Goal: Communication & Community: Answer question/provide support

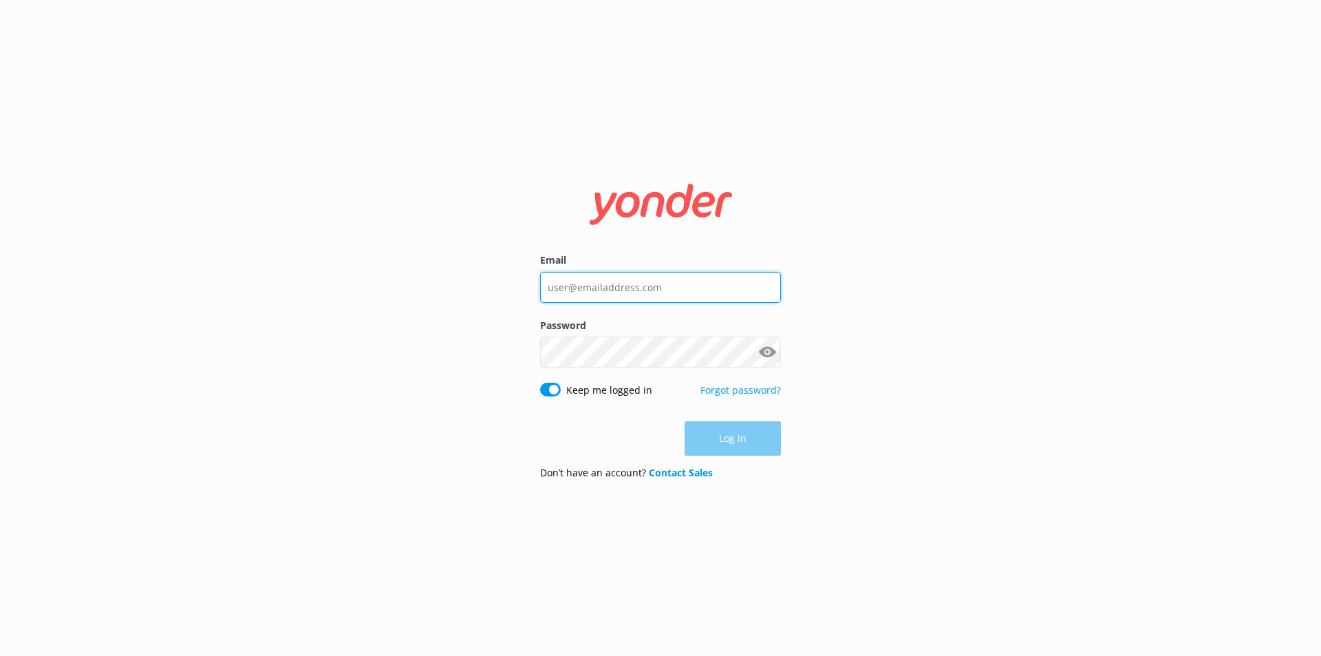
type input "[PERSON_NAME][EMAIL_ADDRESS][PERSON_NAME][DOMAIN_NAME]"
click at [710, 433] on div "Log in" at bounding box center [660, 438] width 241 height 34
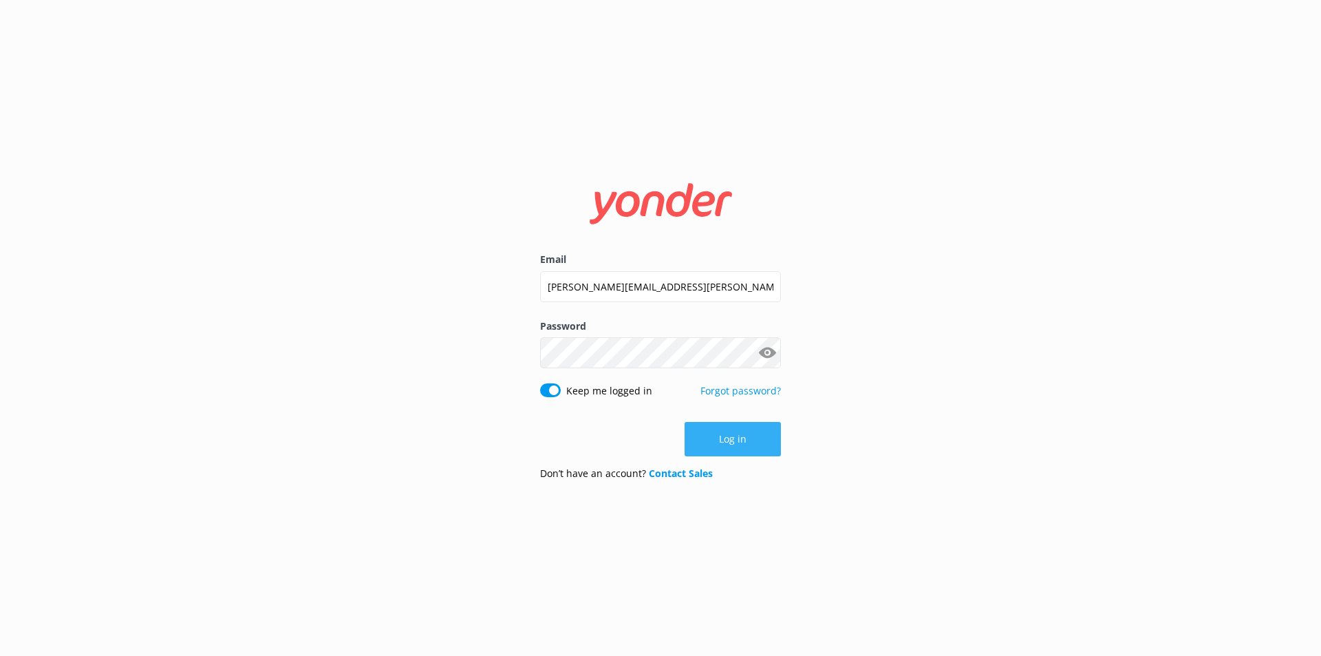
click at [768, 451] on button "Log in" at bounding box center [733, 439] width 96 height 34
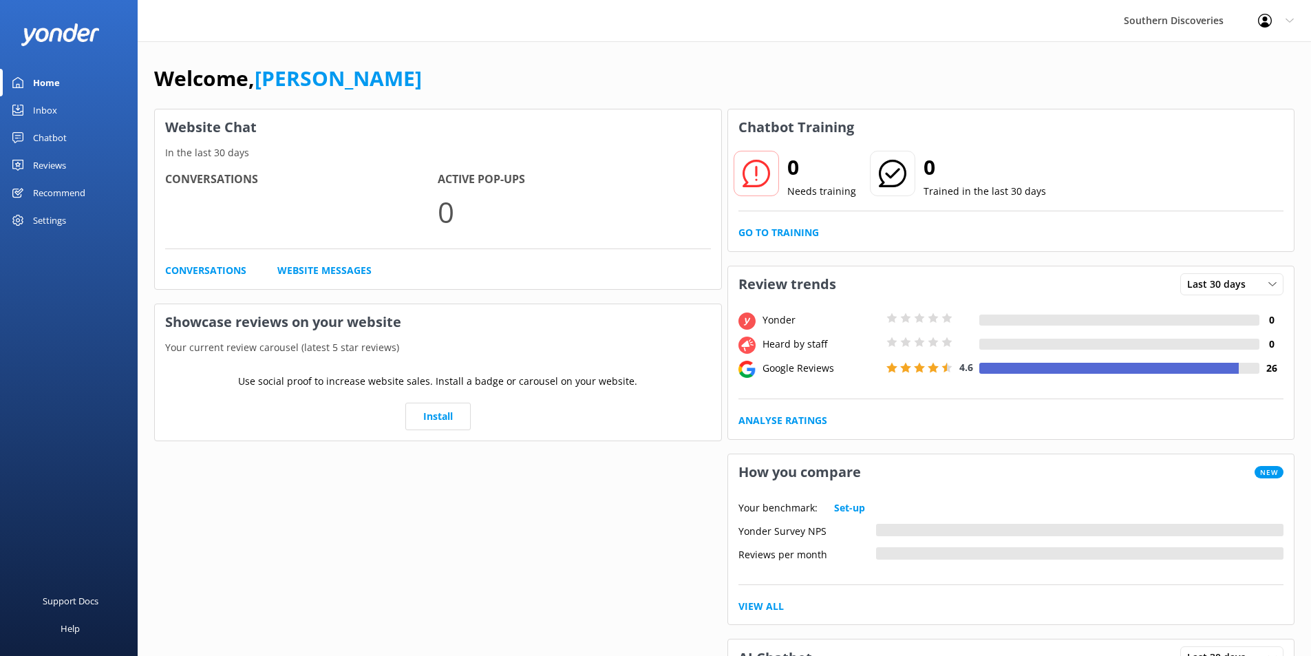
click at [32, 106] on link "Inbox" at bounding box center [69, 110] width 138 height 28
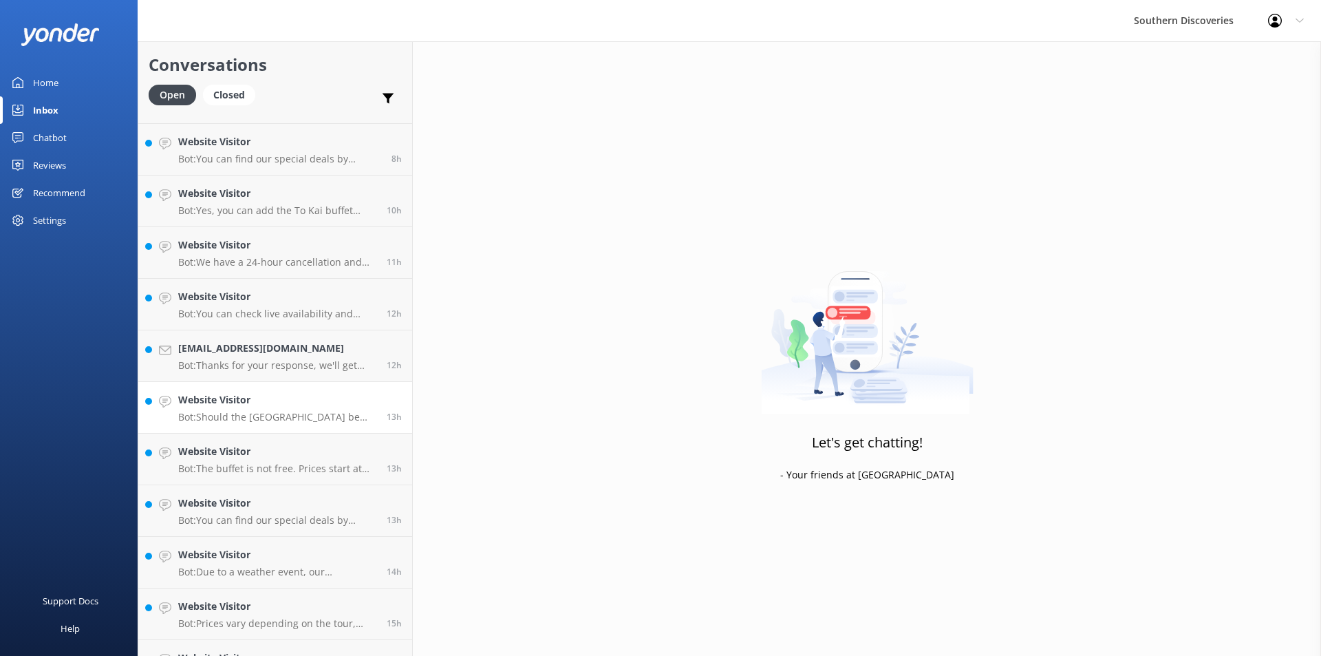
scroll to position [387, 0]
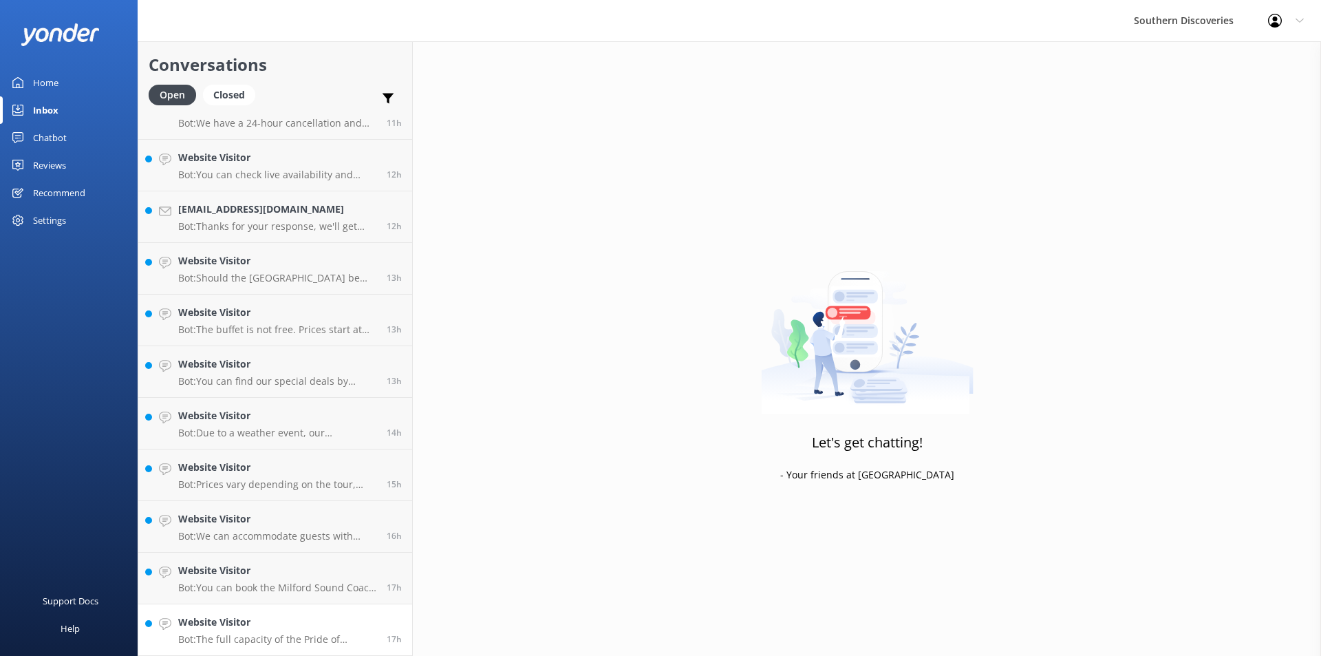
click at [313, 629] on h4 "Website Visitor" at bounding box center [277, 621] width 198 height 15
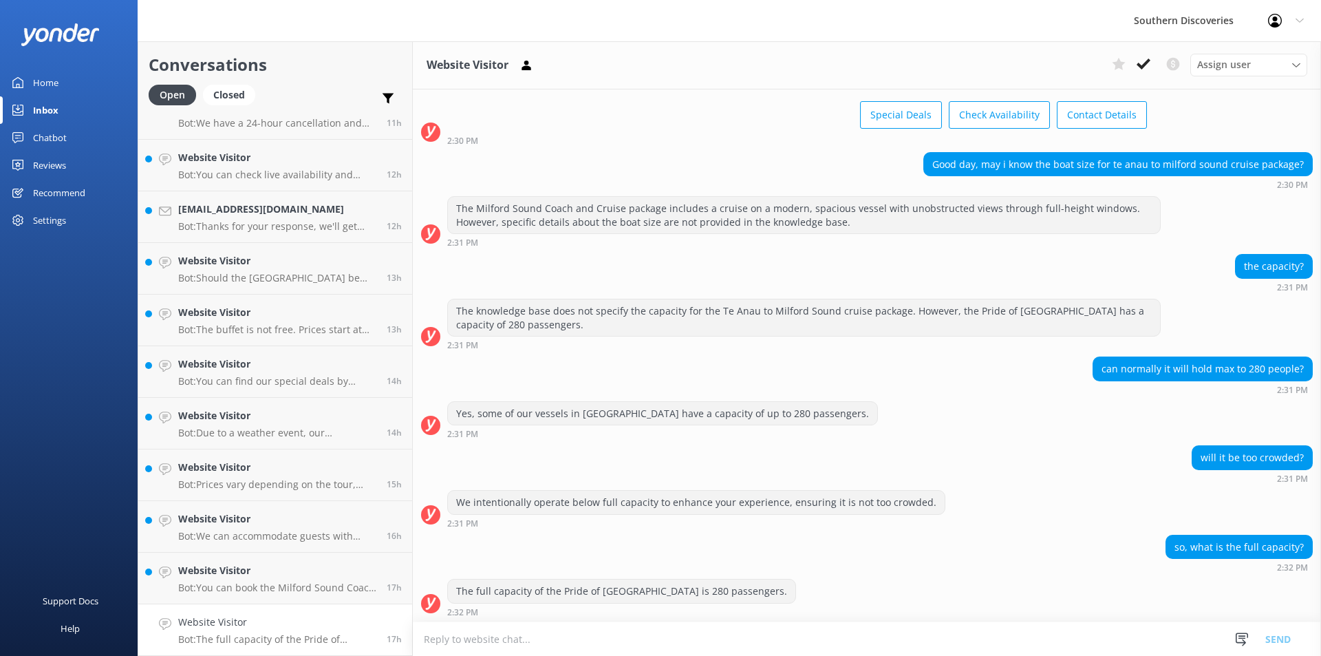
scroll to position [64, 0]
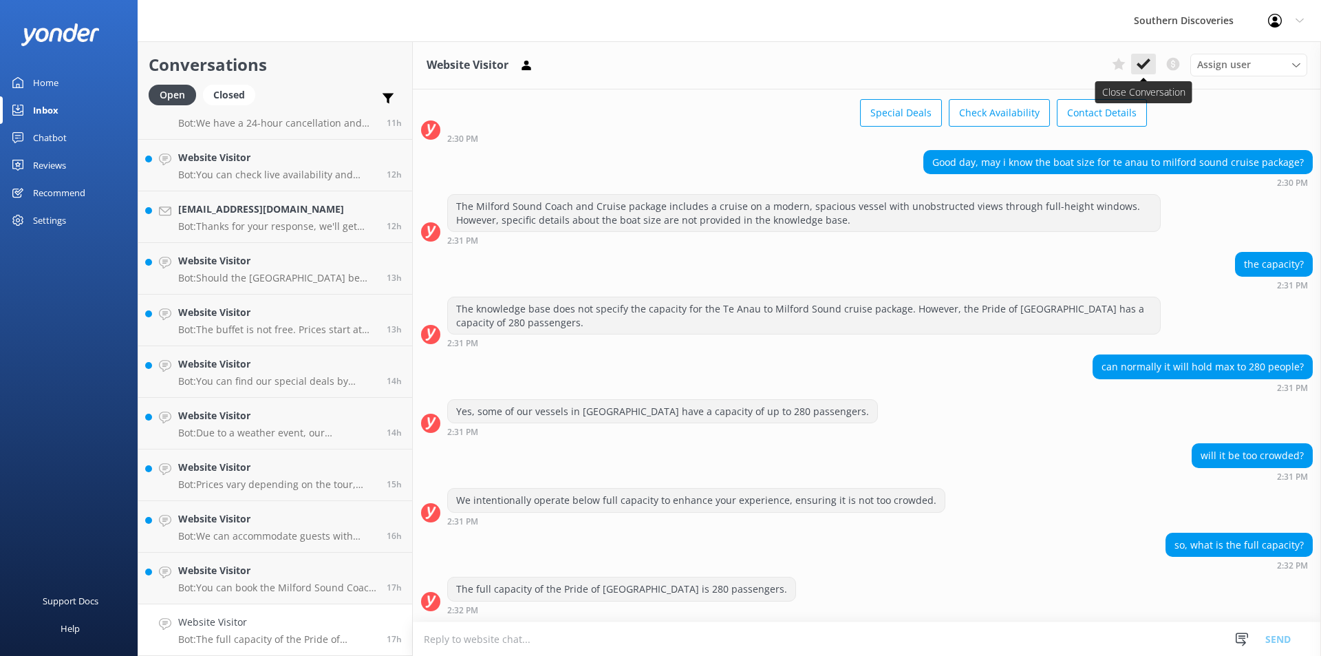
click at [1143, 59] on icon at bounding box center [1144, 64] width 14 height 14
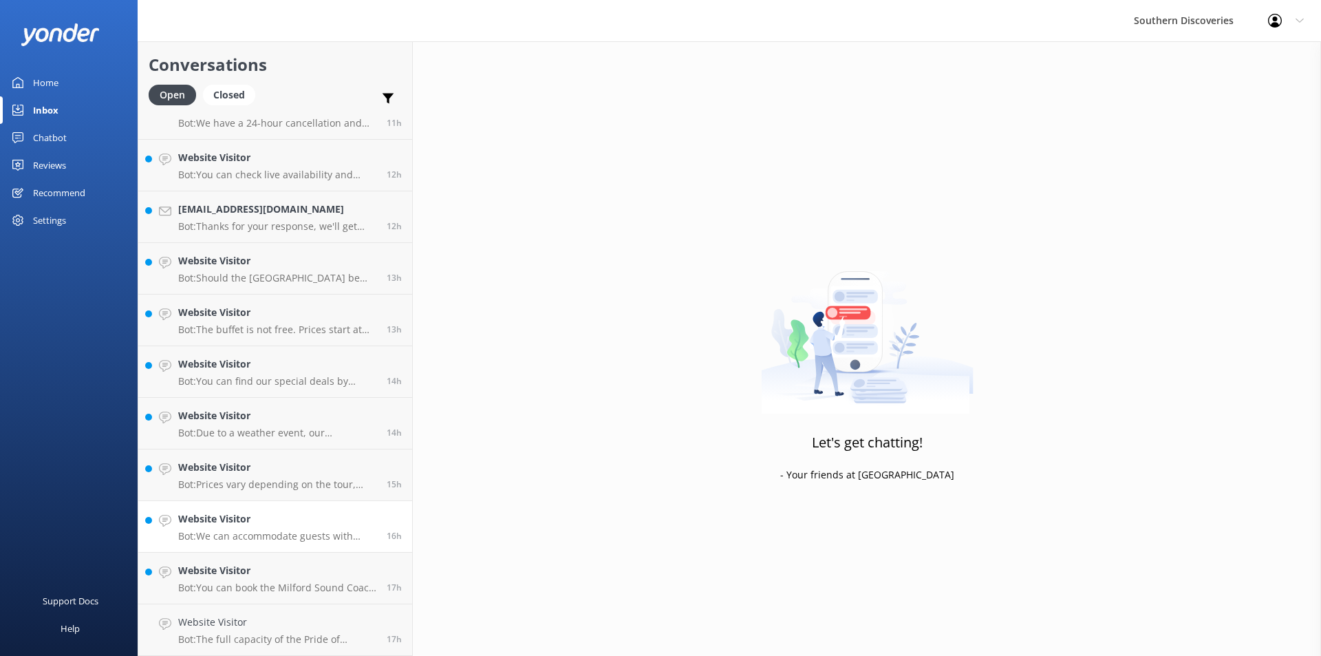
scroll to position [335, 0]
click at [228, 636] on p "Bot: You can book the Milford Sound Coach & Nature Cruise, which includes trans…" at bounding box center [277, 639] width 198 height 12
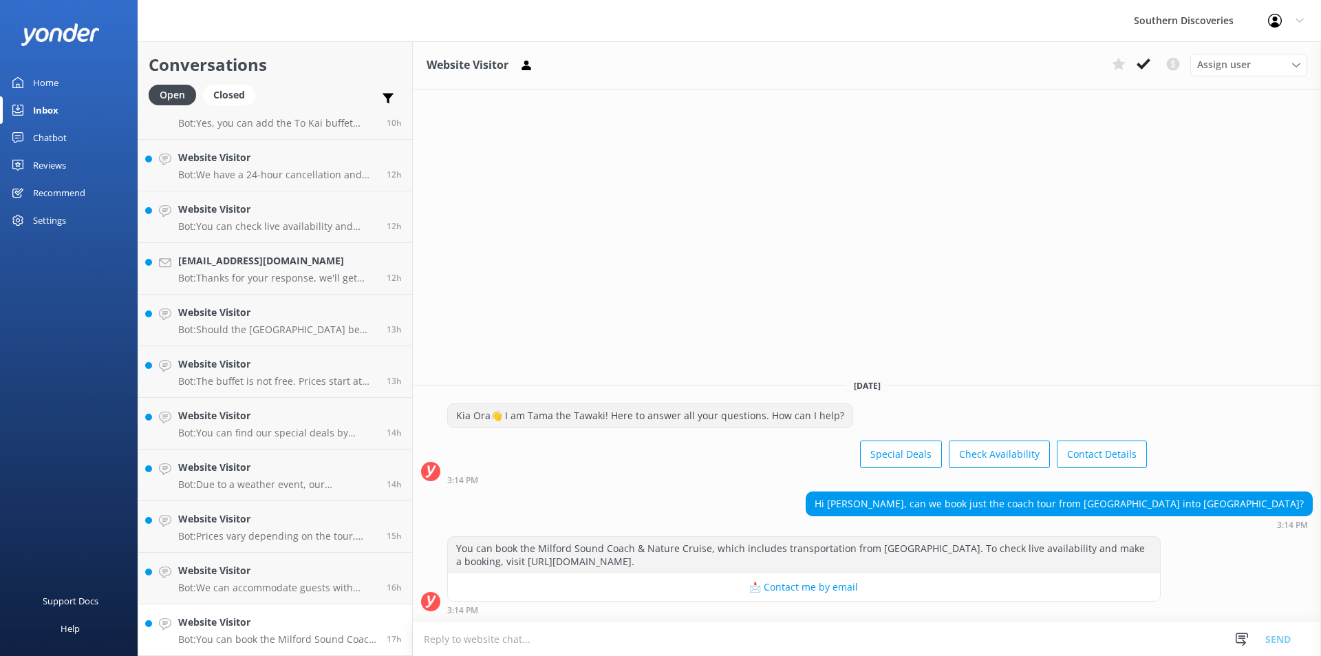
click at [996, 186] on div "Website Visitor Assign user [PERSON_NAME] [PERSON_NAME] [PERSON_NAME] [PERSON_N…" at bounding box center [867, 348] width 908 height 614
click at [1145, 67] on icon at bounding box center [1144, 64] width 14 height 14
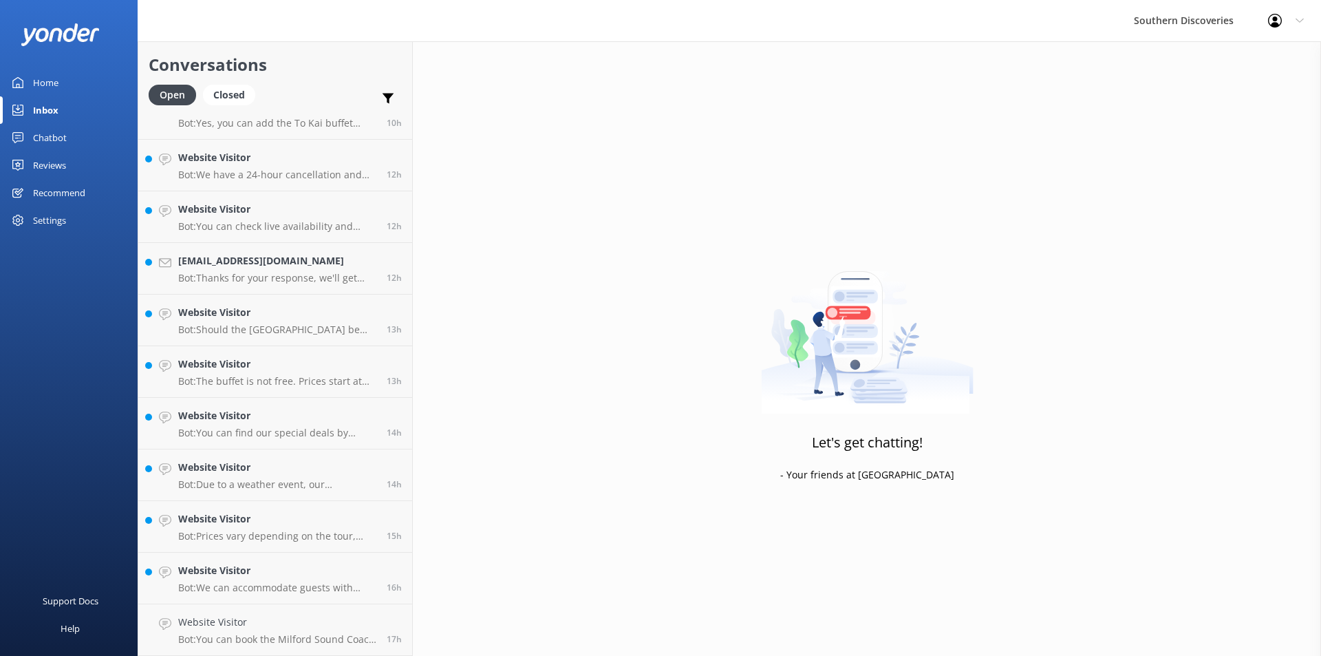
scroll to position [283, 0]
click at [315, 627] on h4 "Website Visitor" at bounding box center [277, 621] width 198 height 15
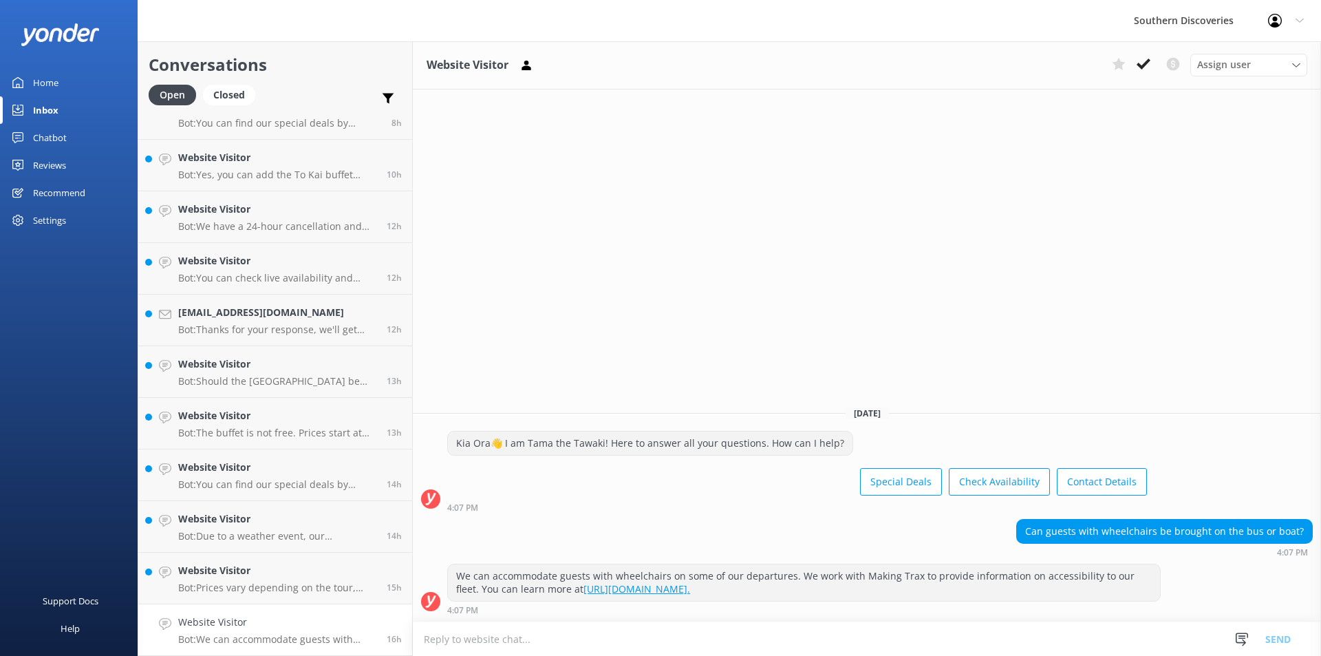
click at [232, 614] on link "Website Visitor Bot: We can accommodate guests with wheelchairs on some of our …" at bounding box center [275, 630] width 274 height 52
click at [1151, 61] on button at bounding box center [1143, 64] width 25 height 21
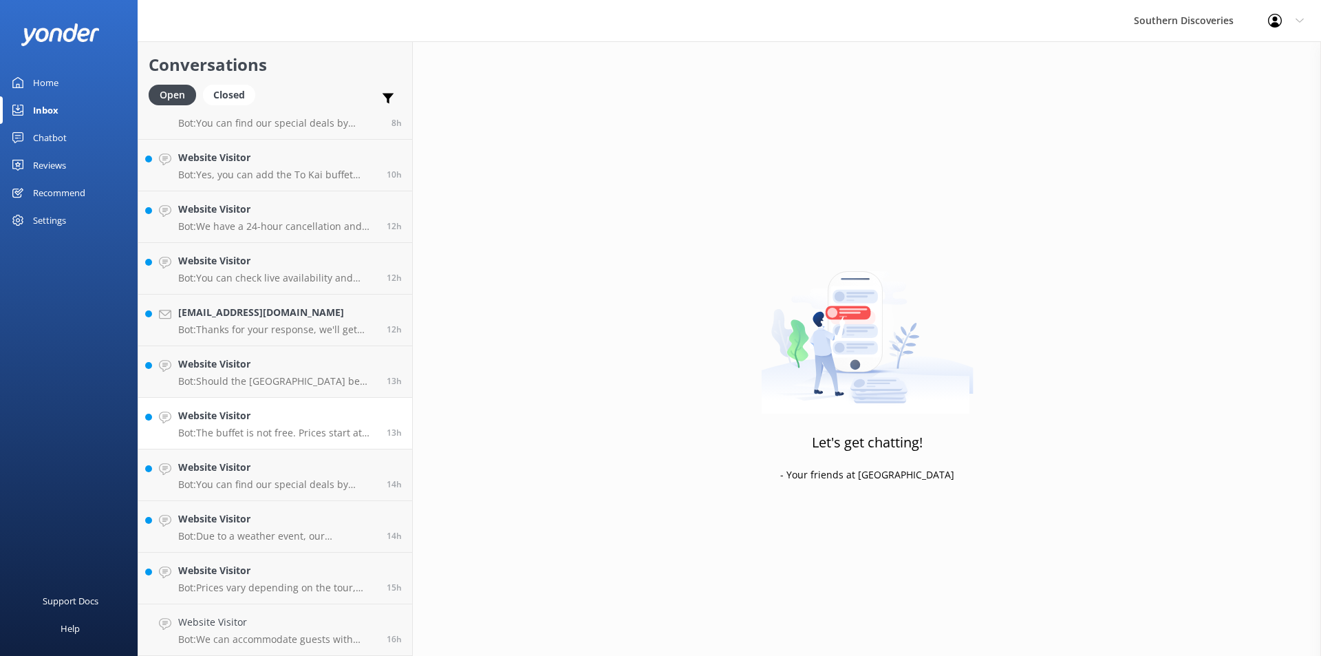
scroll to position [232, 0]
click at [254, 626] on h4 "Website Visitor" at bounding box center [277, 621] width 198 height 15
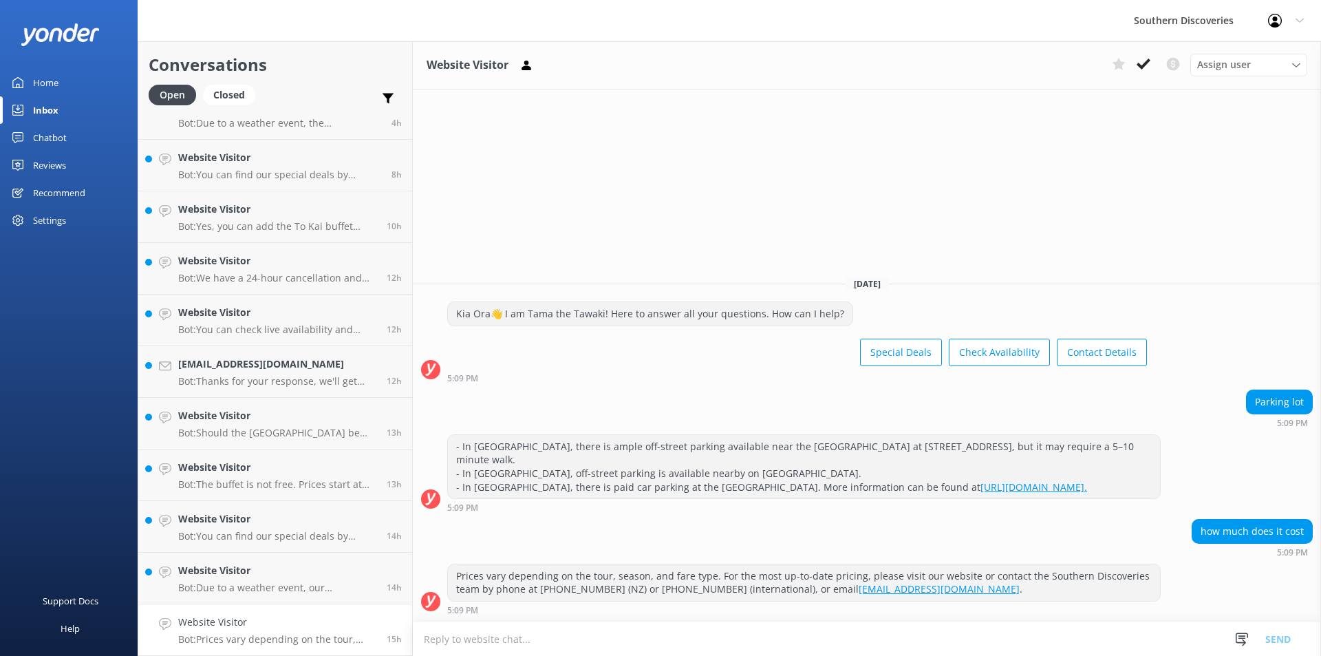
click at [1137, 81] on div "Website Visitor Assign user [PERSON_NAME] [PERSON_NAME] [PERSON_NAME] [PERSON_N…" at bounding box center [867, 65] width 908 height 48
click at [1144, 64] on use at bounding box center [1144, 63] width 14 height 11
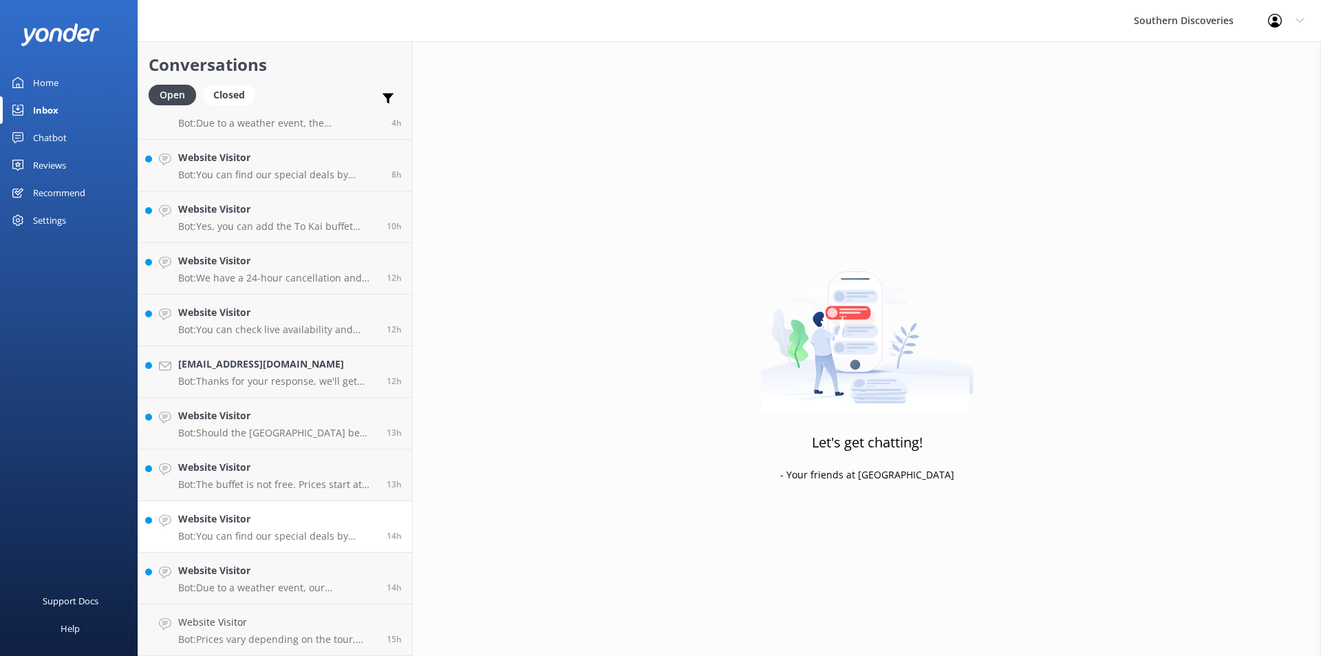
scroll to position [180, 0]
click at [289, 633] on p "Bot: Due to a weather event, our Underwater Observatory has sustained some dama…" at bounding box center [277, 639] width 198 height 12
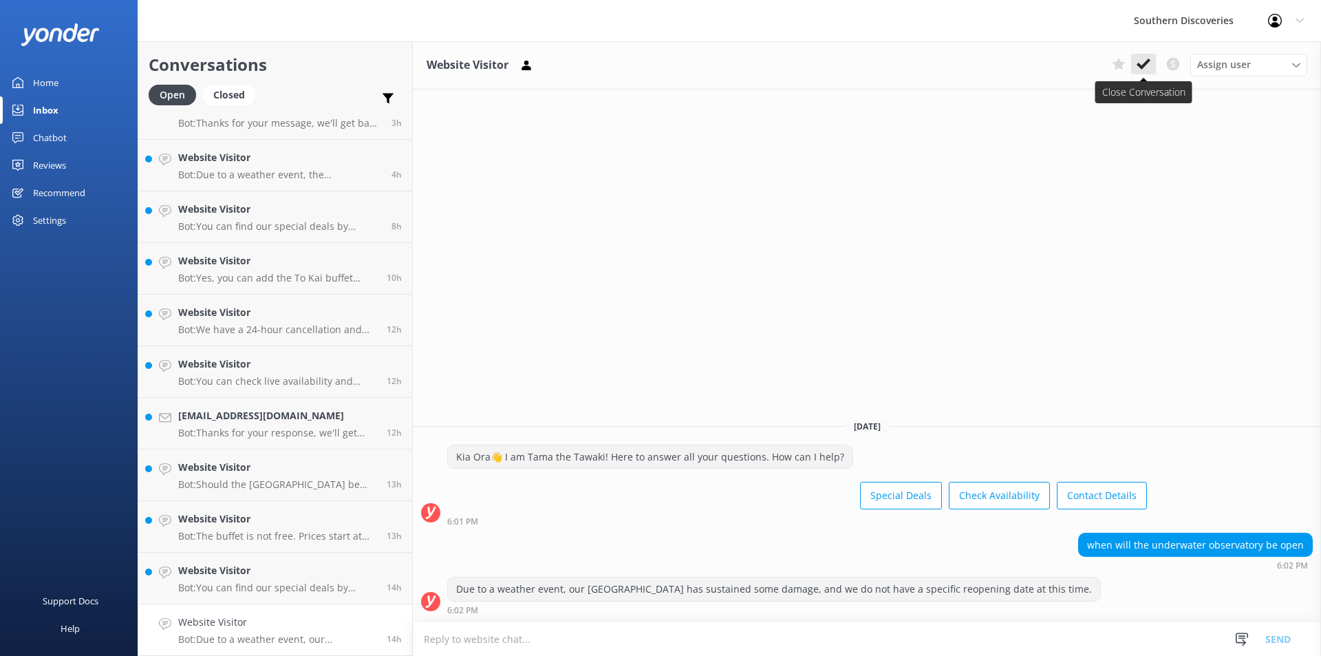
click at [1138, 61] on icon at bounding box center [1144, 64] width 14 height 14
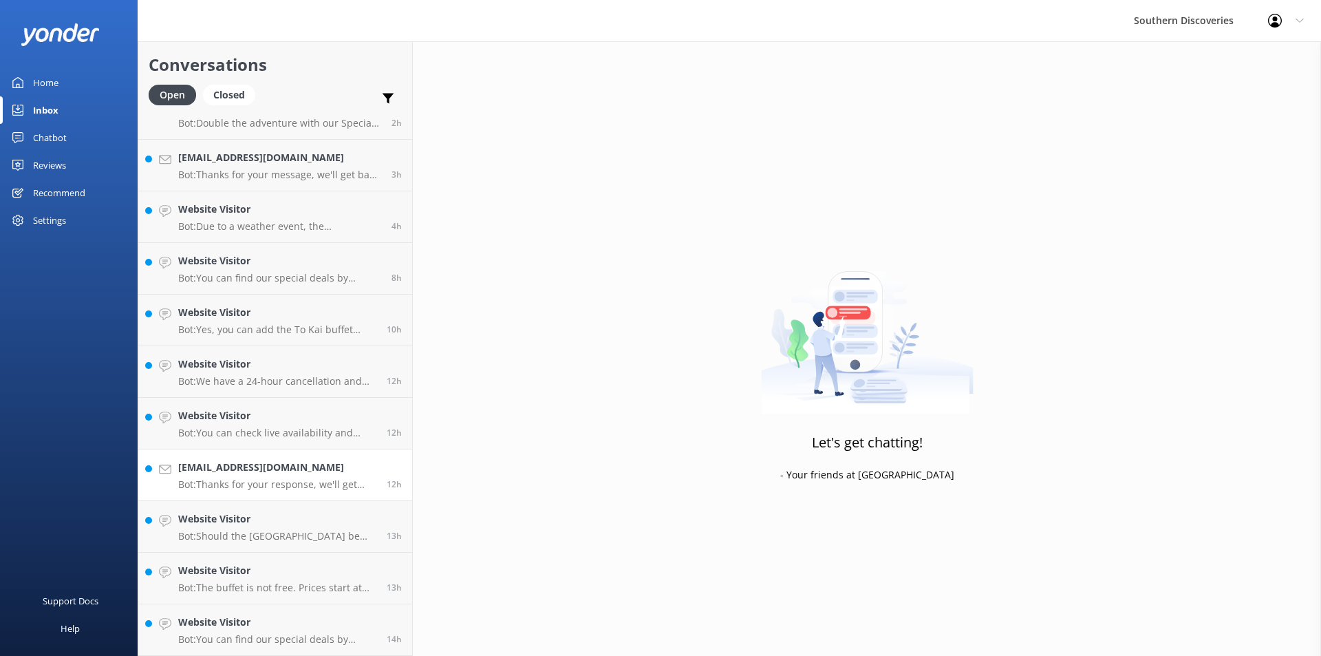
scroll to position [129, 0]
click at [261, 623] on h4 "Website Visitor" at bounding box center [277, 621] width 198 height 15
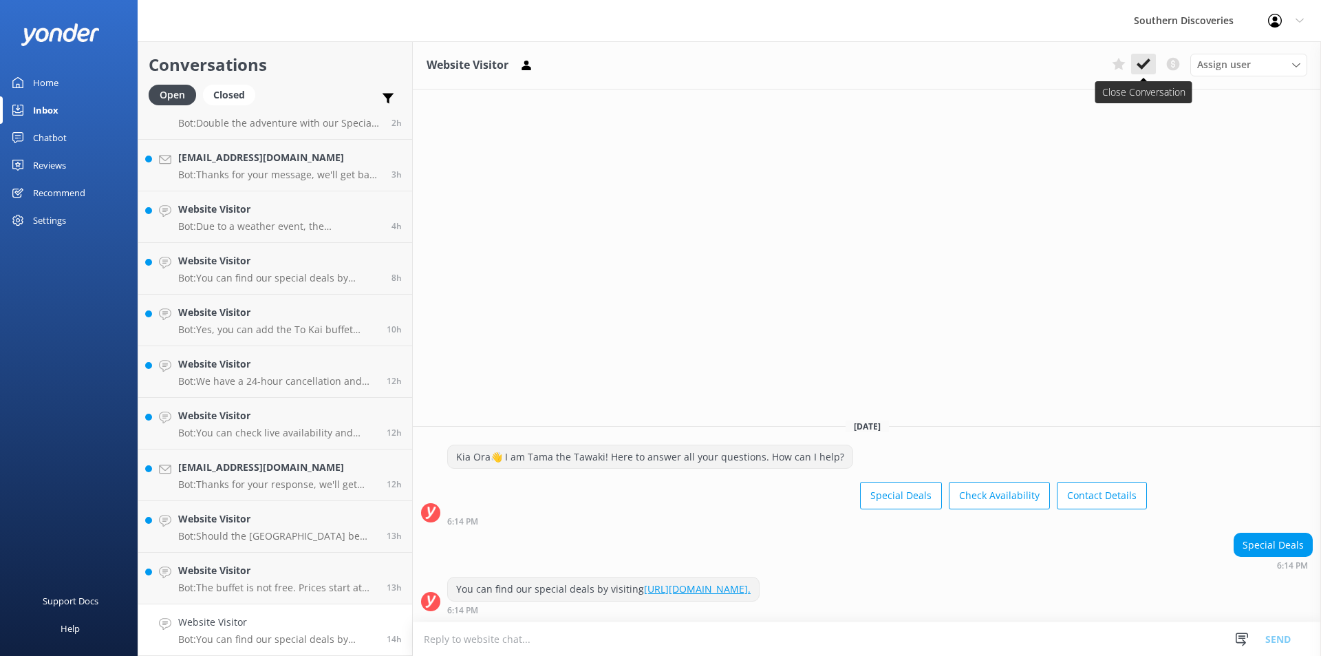
click at [1141, 62] on icon at bounding box center [1144, 64] width 14 height 14
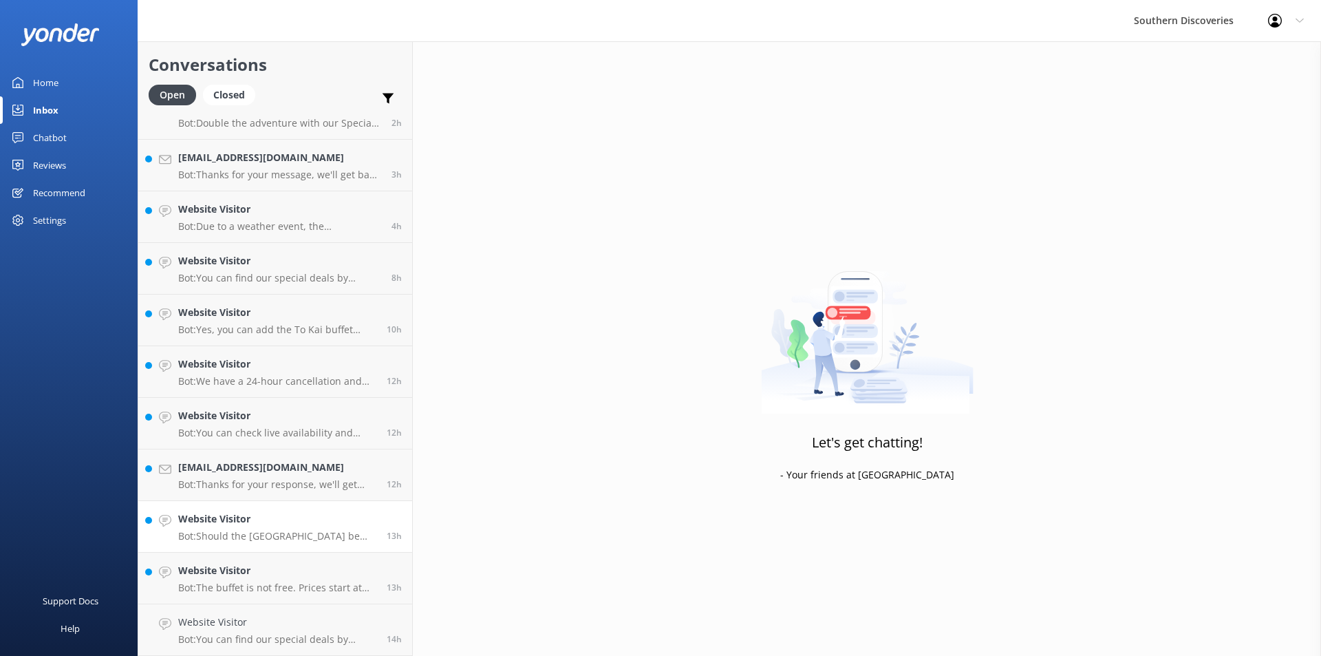
scroll to position [77, 0]
click at [224, 620] on h4 "Website Visitor" at bounding box center [277, 621] width 198 height 15
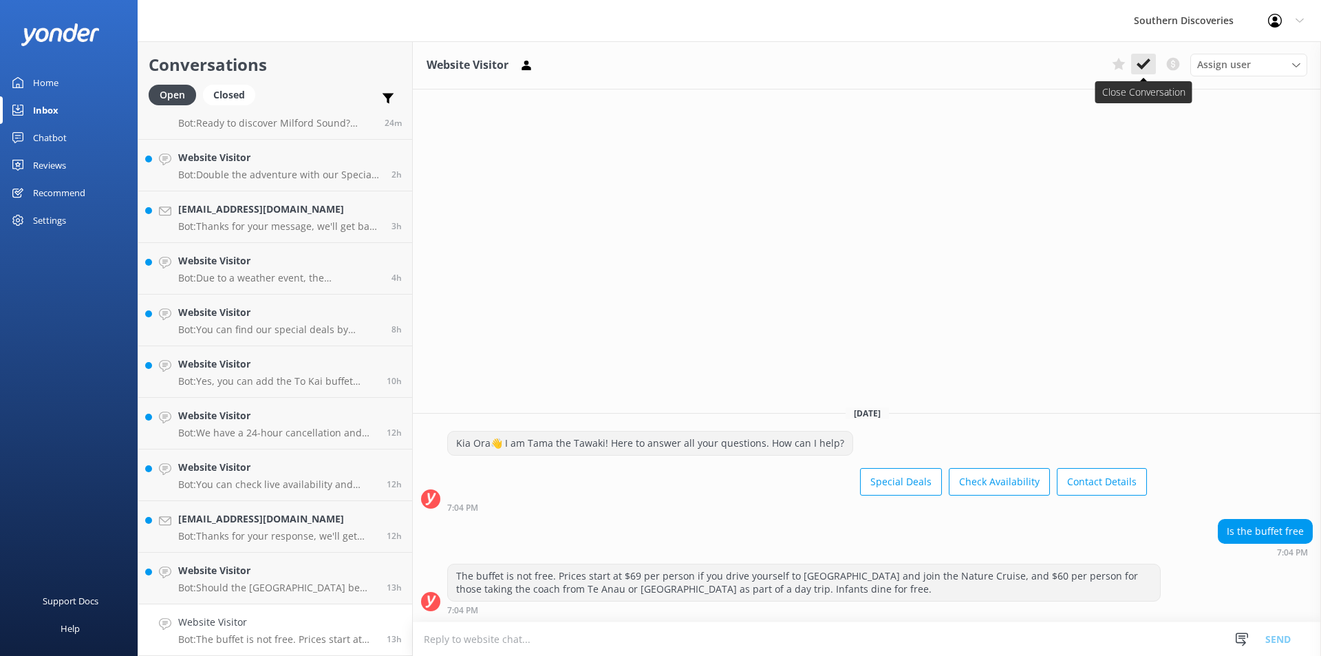
click at [1151, 61] on button at bounding box center [1143, 64] width 25 height 21
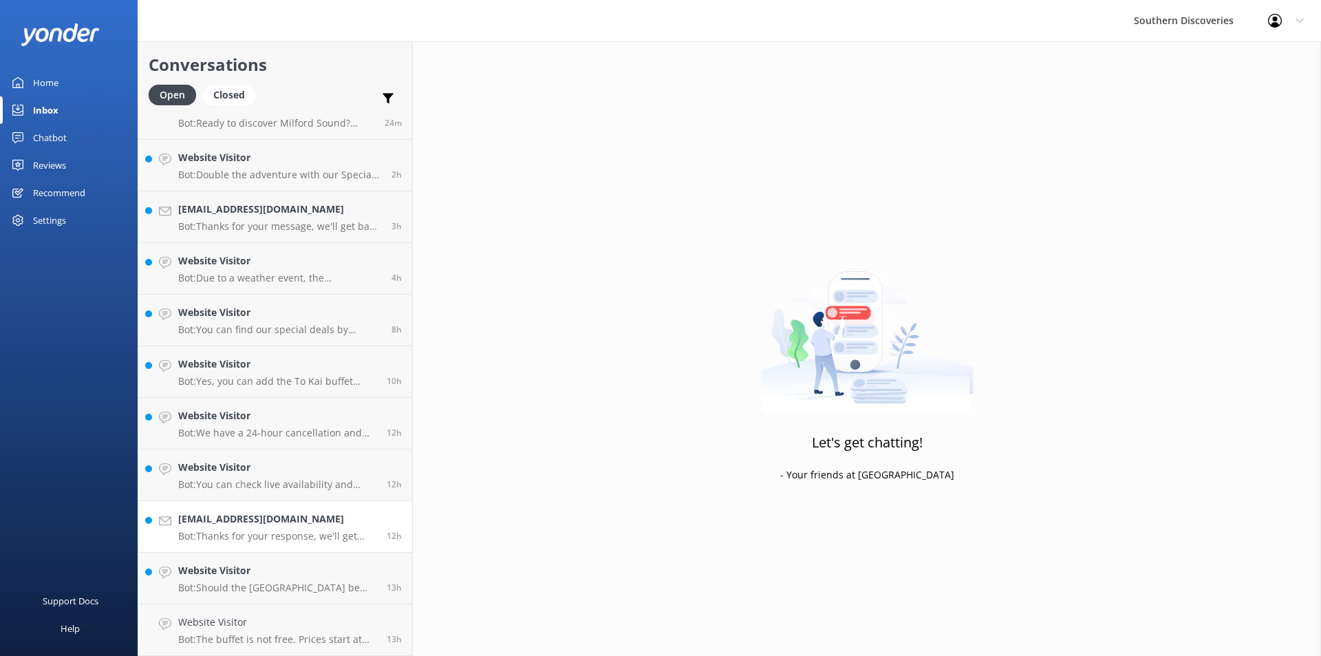
scroll to position [25, 0]
click at [268, 628] on h4 "Website Visitor" at bounding box center [277, 621] width 198 height 15
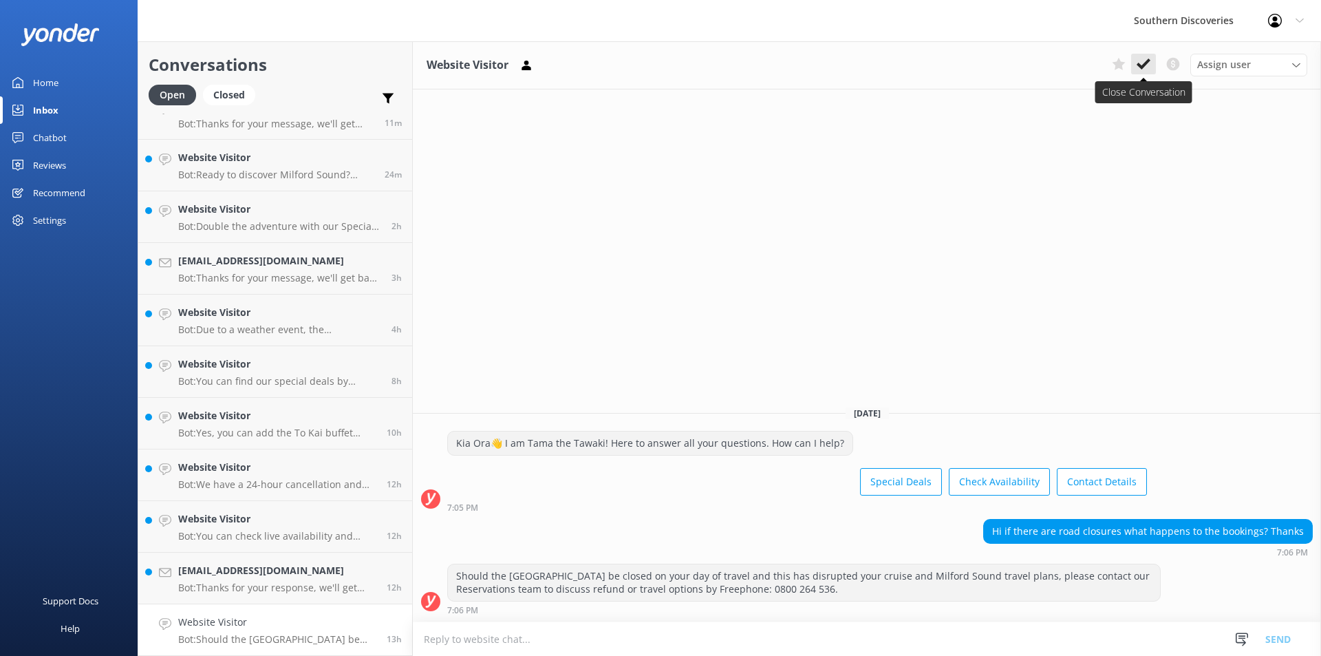
click at [1144, 67] on use at bounding box center [1144, 63] width 14 height 11
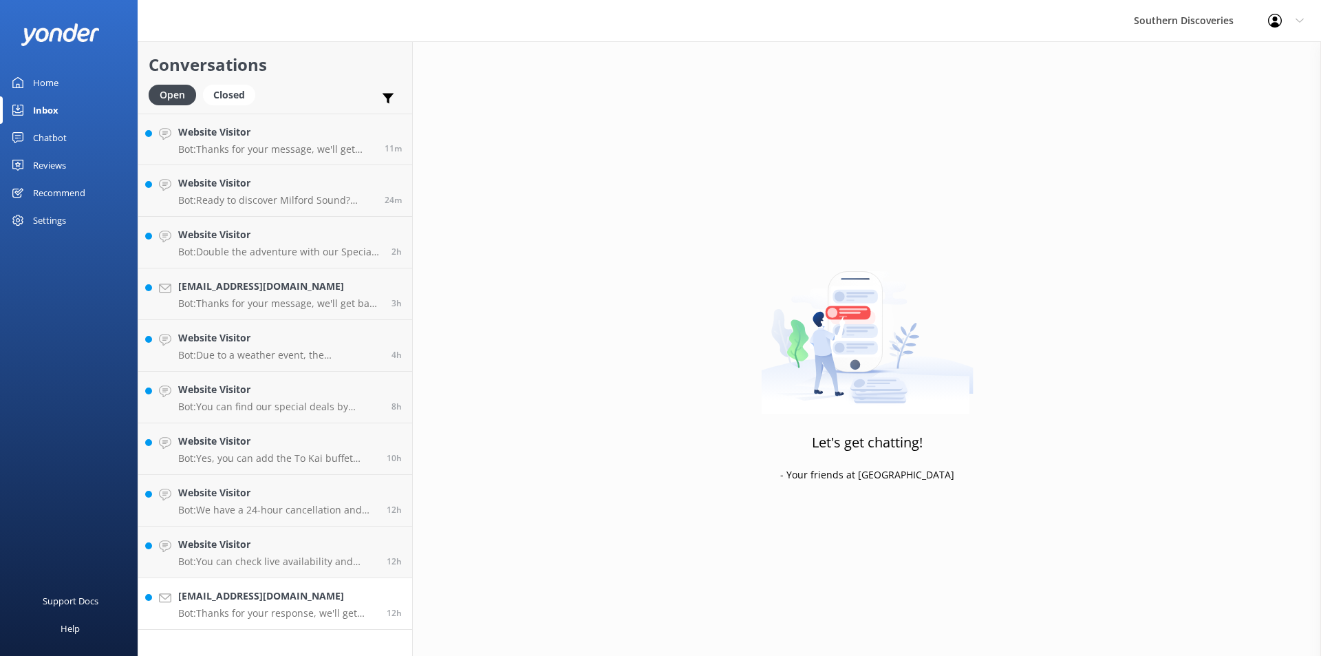
click at [328, 614] on p "Bot: Thanks for your response, we'll get back to you as soon as we can during o…" at bounding box center [277, 613] width 198 height 12
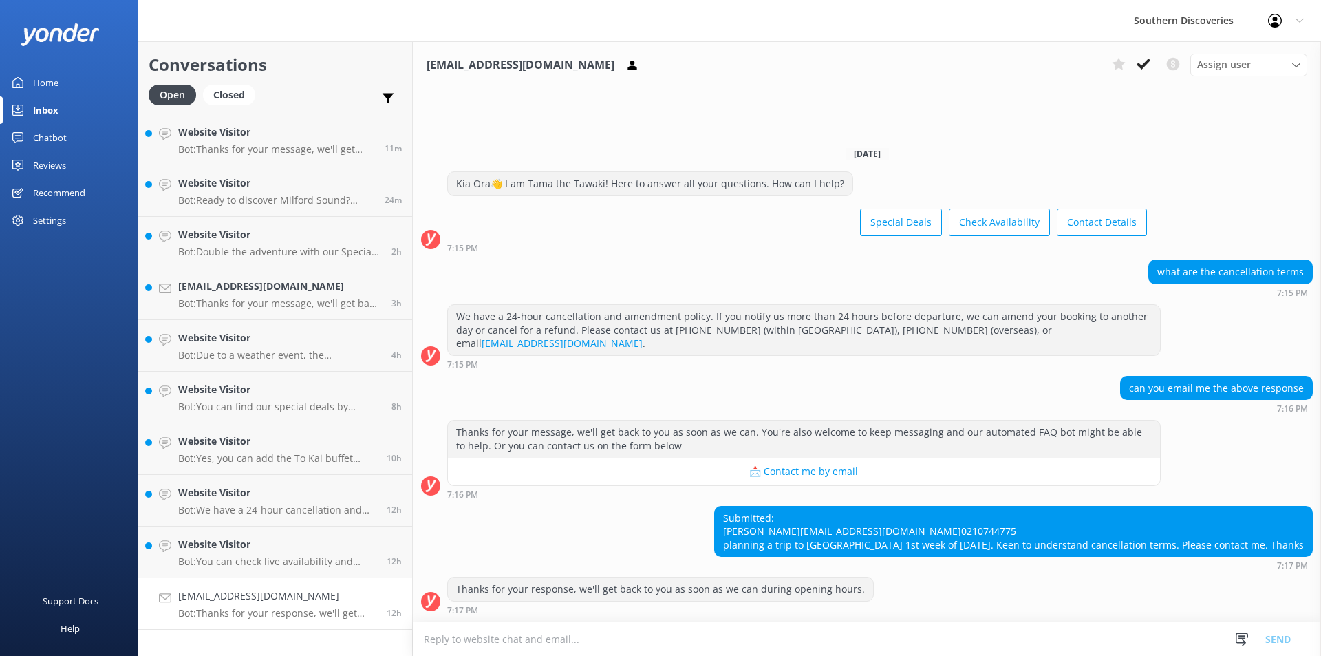
click at [700, 506] on div "Submitted: Mayank [EMAIL_ADDRESS][DOMAIN_NAME] 0210744775 planning a trip to [G…" at bounding box center [867, 538] width 908 height 65
drag, startPoint x: 899, startPoint y: 517, endPoint x: 766, endPoint y: 519, distance: 133.5
click at [766, 519] on div "Submitted: Mayank [EMAIL_ADDRESS][DOMAIN_NAME] 0210744775 planning a trip to [G…" at bounding box center [867, 538] width 908 height 65
drag, startPoint x: 1115, startPoint y: 310, endPoint x: 662, endPoint y: 310, distance: 453.4
click at [662, 310] on div "We have a 24-hour cancellation and amendment policy. If you notify us more than…" at bounding box center [804, 330] width 712 height 50
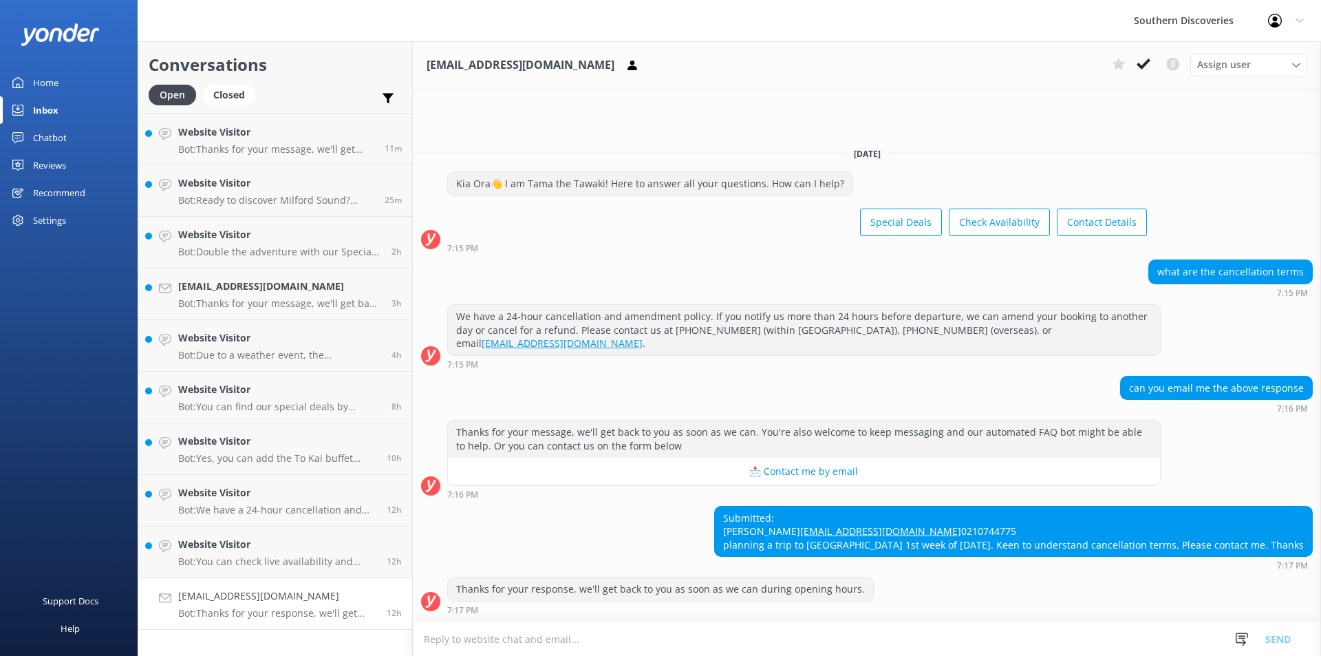
click at [766, 325] on div "We have a 24-hour cancellation and amendment policy. If you notify us more than…" at bounding box center [804, 330] width 712 height 50
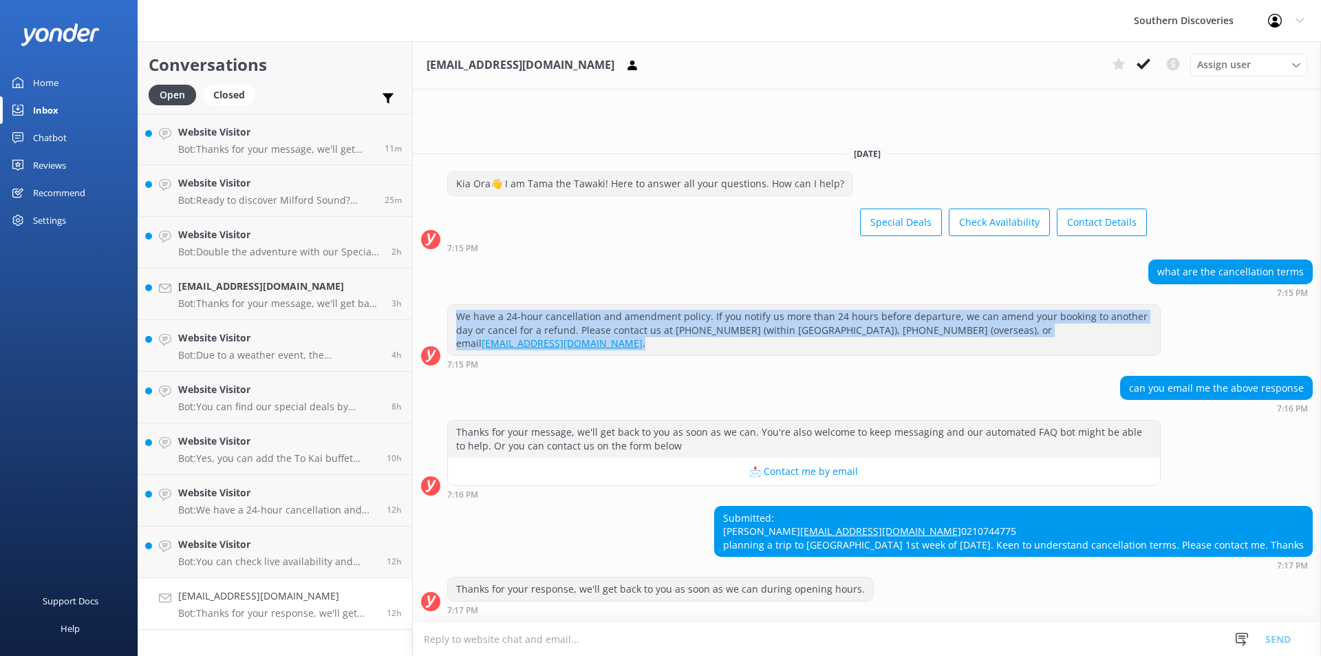
drag, startPoint x: 1121, startPoint y: 314, endPoint x: 443, endPoint y: 305, distance: 677.8
click at [443, 305] on div "We have a 24-hour cancellation and amendment policy. If you notify us more than…" at bounding box center [867, 336] width 908 height 65
copy div "We have a 24-hour cancellation and amendment policy. If you notify us more than…"
click at [1145, 65] on use at bounding box center [1144, 63] width 14 height 11
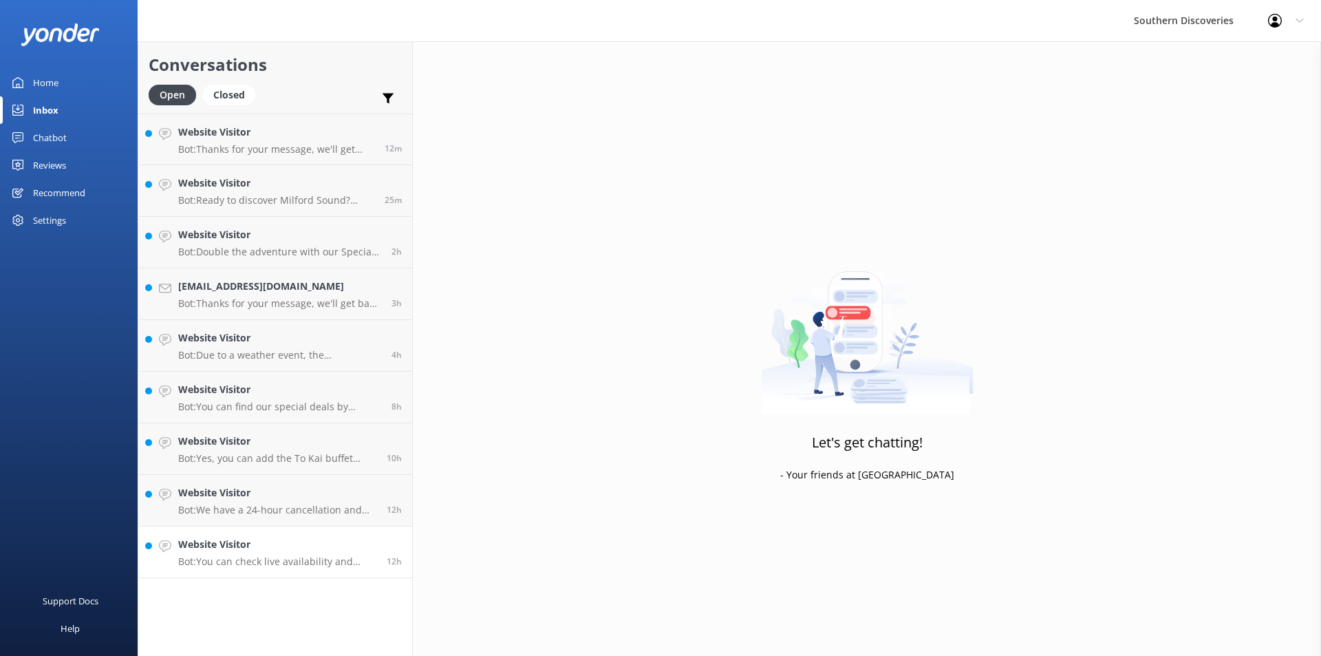
click at [288, 548] on h4 "Website Visitor" at bounding box center [277, 544] width 198 height 15
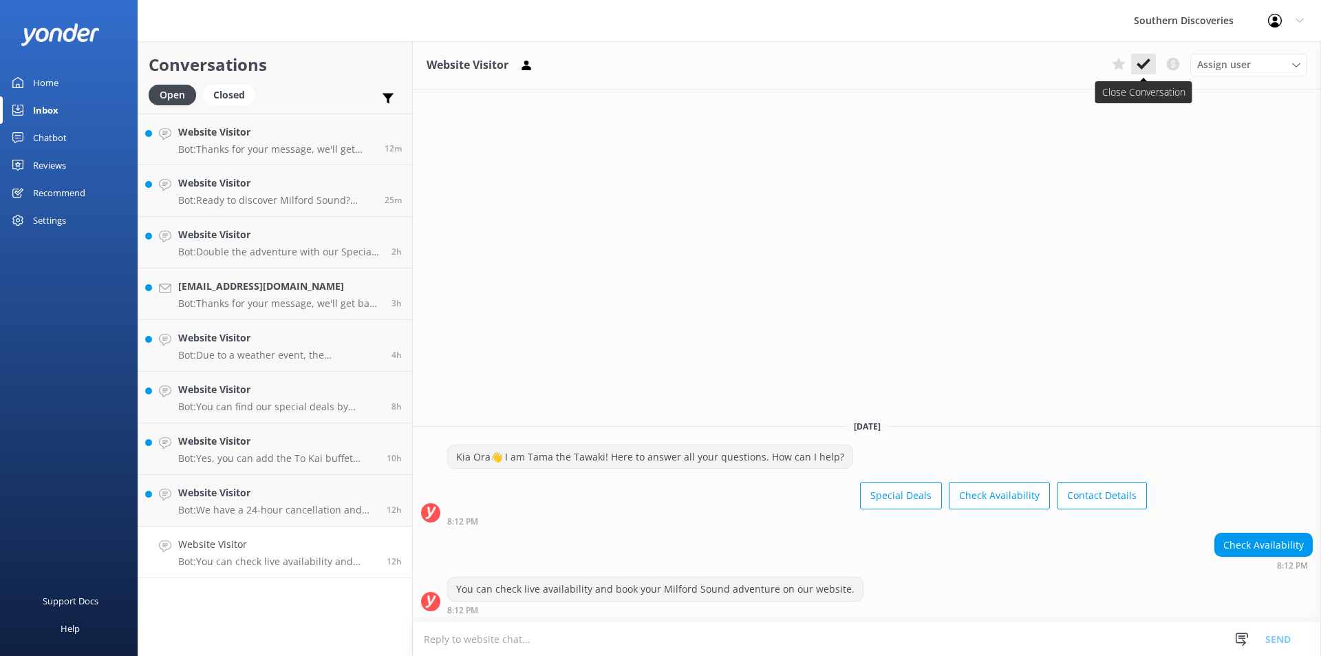
click at [1146, 59] on icon at bounding box center [1144, 64] width 14 height 14
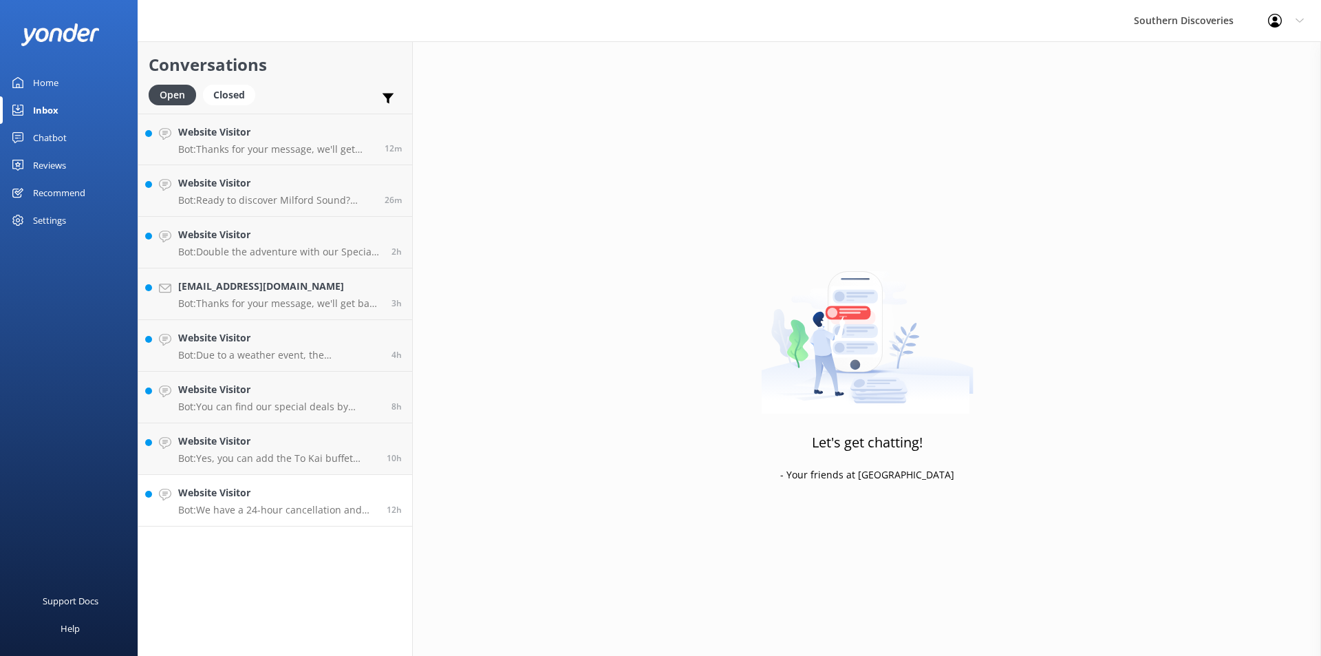
click at [346, 504] on p "Bot: We have a 24-hour cancellation and amendment policy. If you notify us more…" at bounding box center [277, 510] width 198 height 12
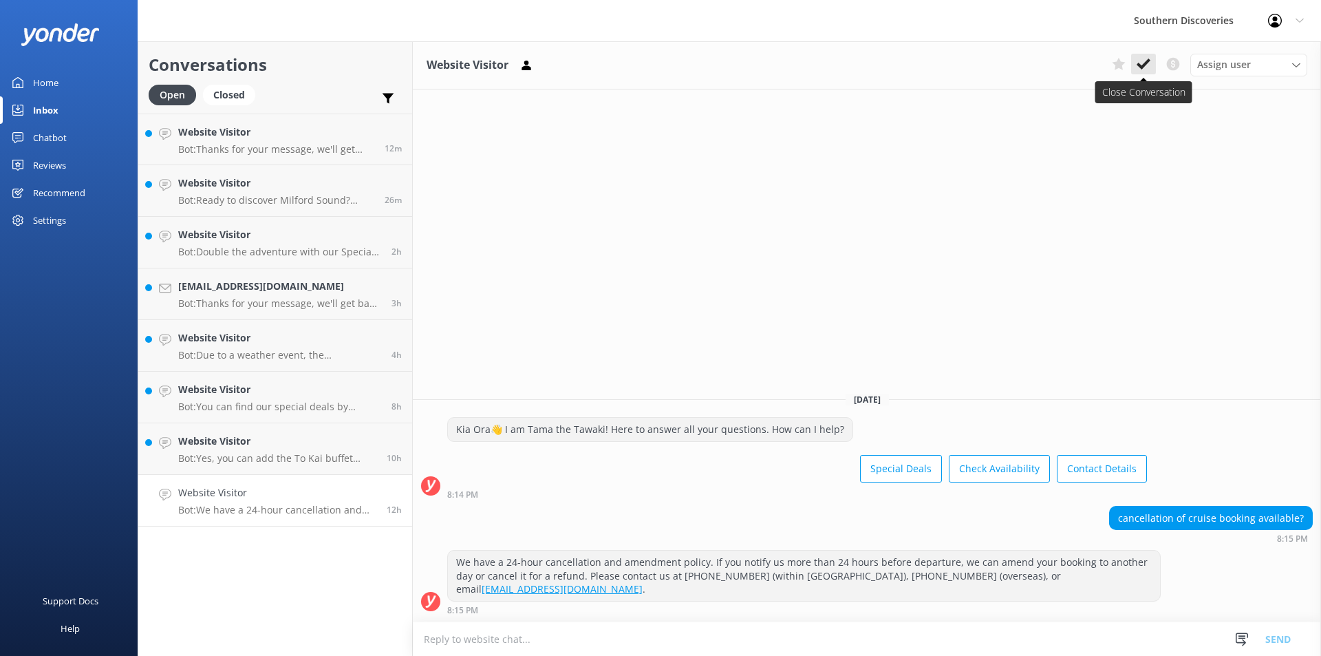
click at [1146, 62] on use at bounding box center [1144, 63] width 14 height 11
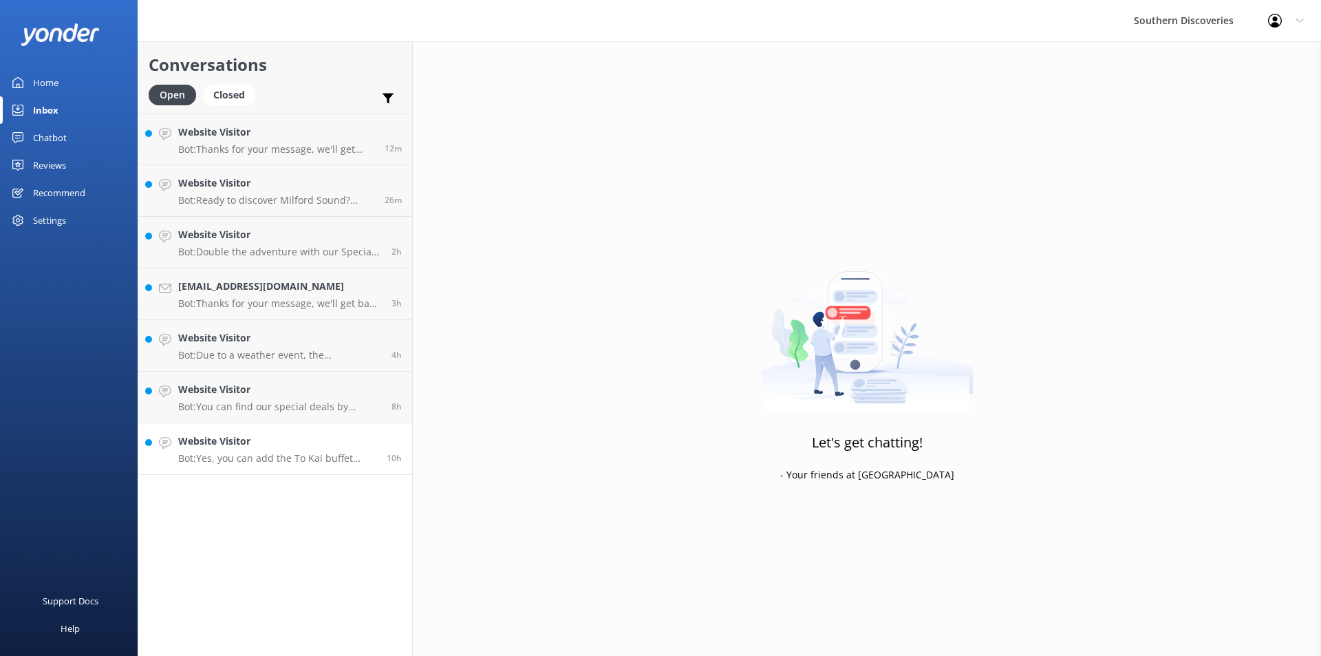
click at [281, 452] on p "Bot: Yes, you can add the To Kai buffet lunch to your Milford Sound trip. It is…" at bounding box center [277, 458] width 198 height 12
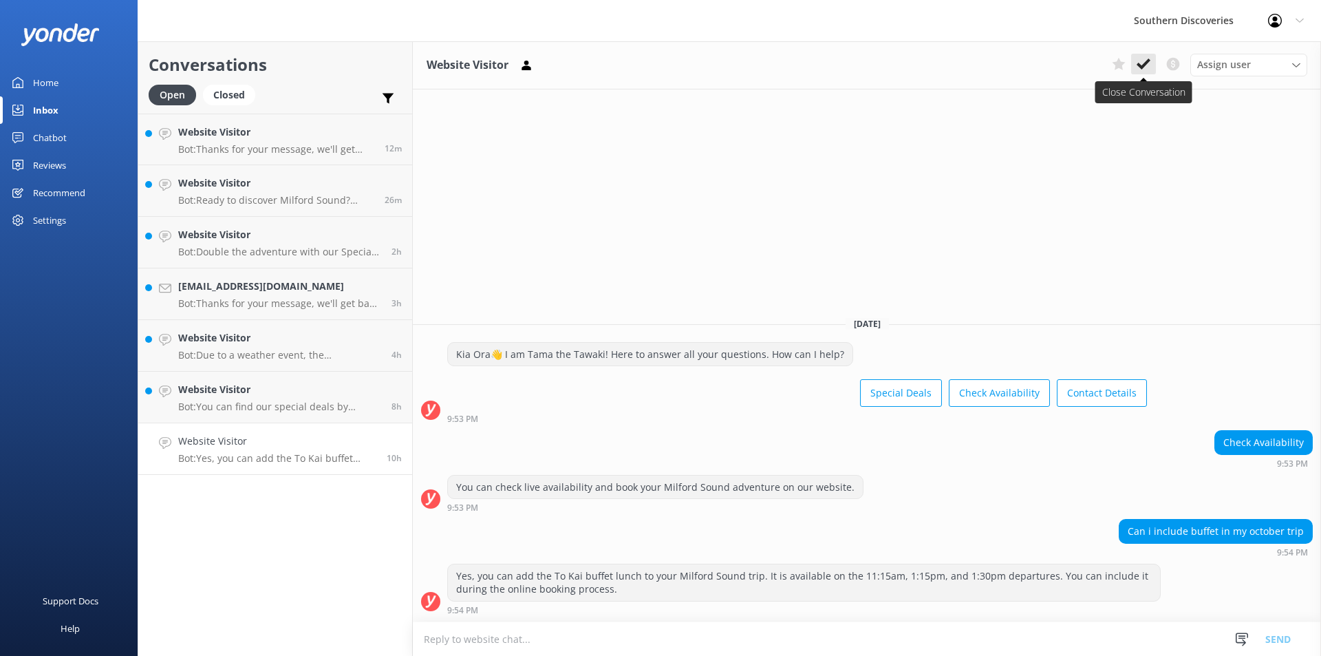
click at [1146, 62] on use at bounding box center [1144, 63] width 14 height 11
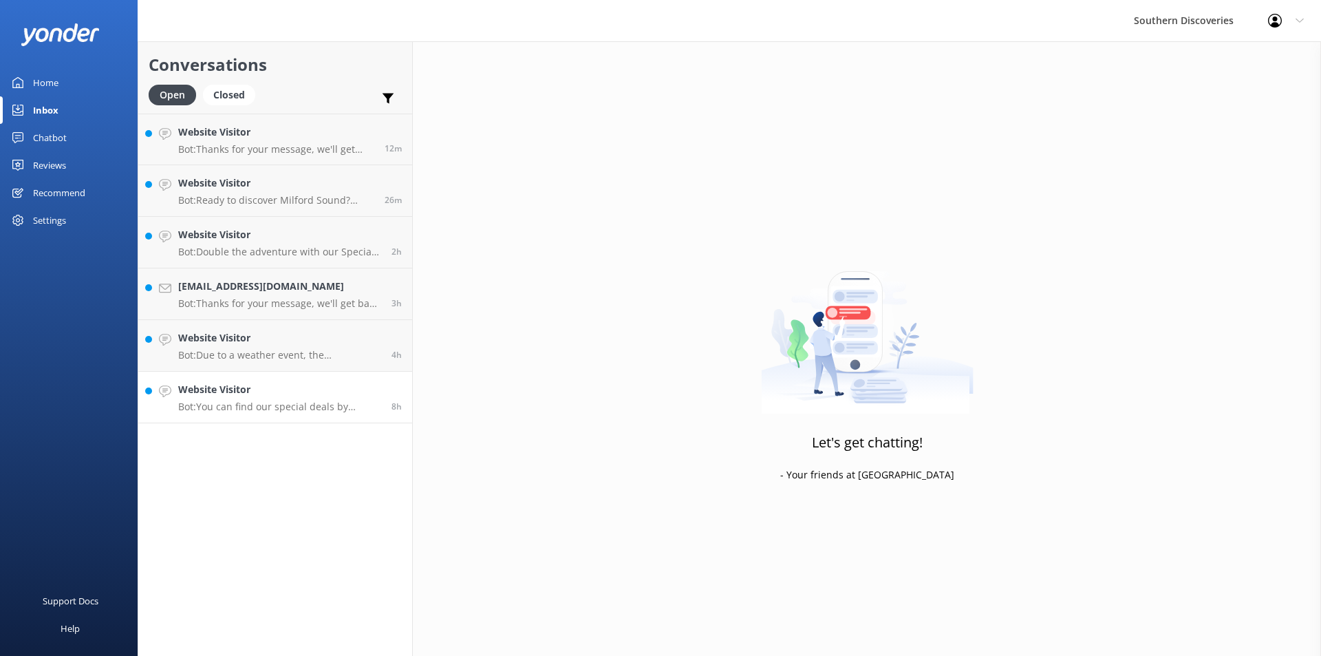
click at [279, 418] on link "Website Visitor Bot: You can find our special deals by visiting [URL][DOMAIN_NA…" at bounding box center [275, 398] width 274 height 52
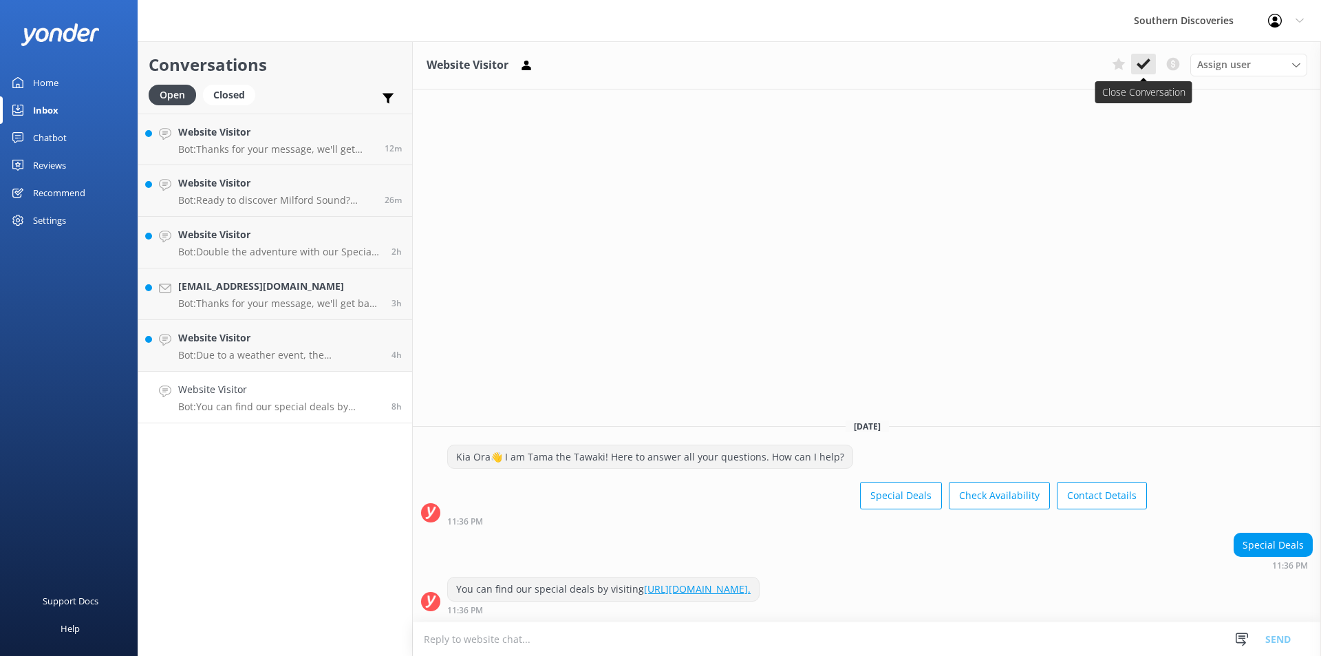
click at [1142, 62] on icon at bounding box center [1144, 64] width 14 height 14
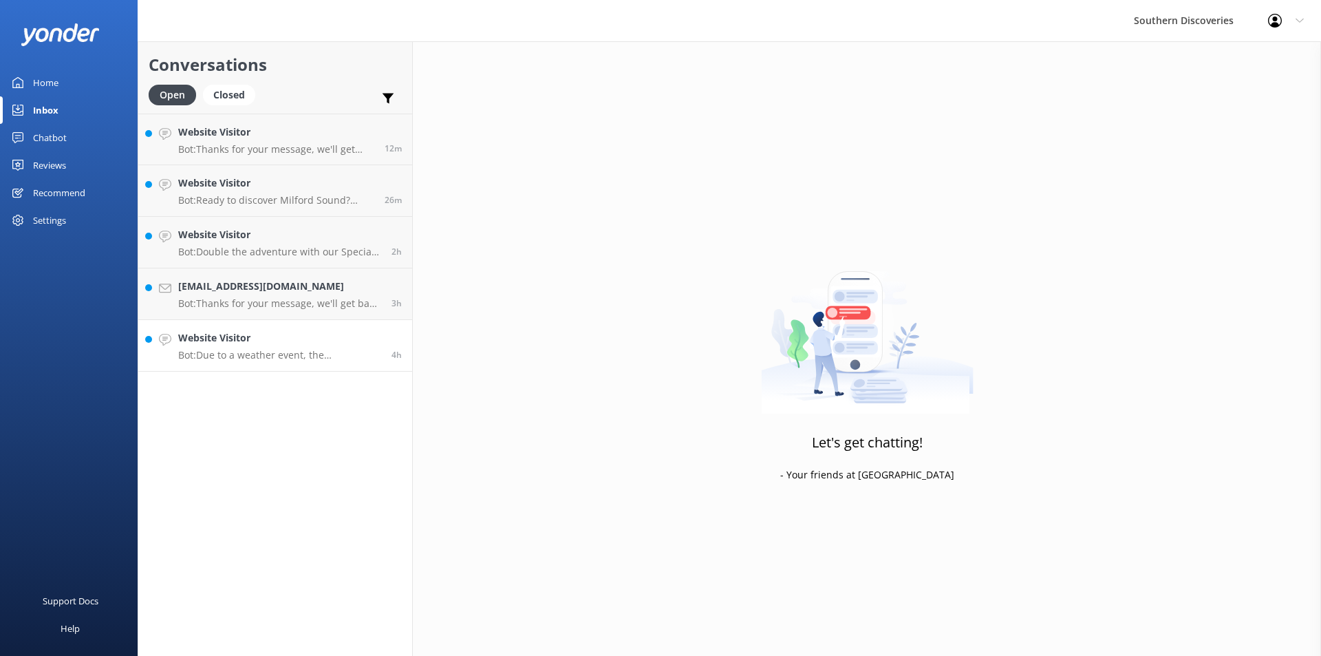
click at [244, 352] on p "Bot: Due to a weather event, the [GEOGRAPHIC_DATA] is currently closed, and the…" at bounding box center [279, 355] width 203 height 12
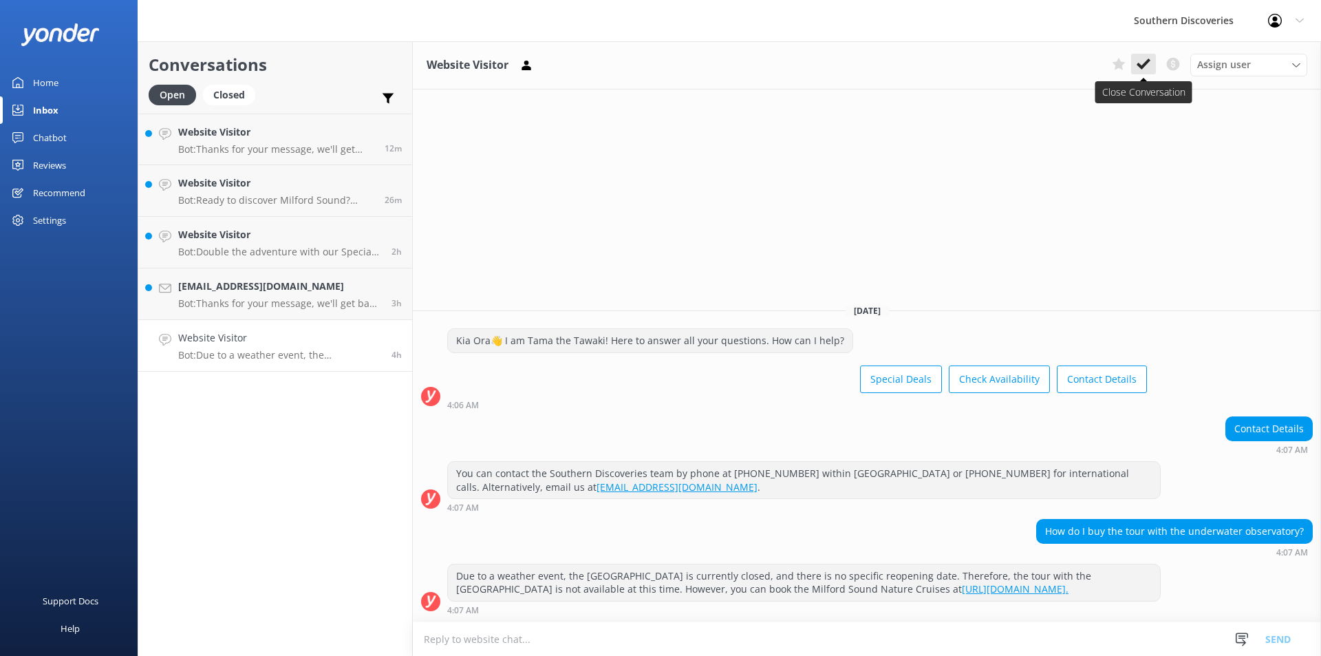
click at [1139, 57] on icon at bounding box center [1144, 64] width 14 height 14
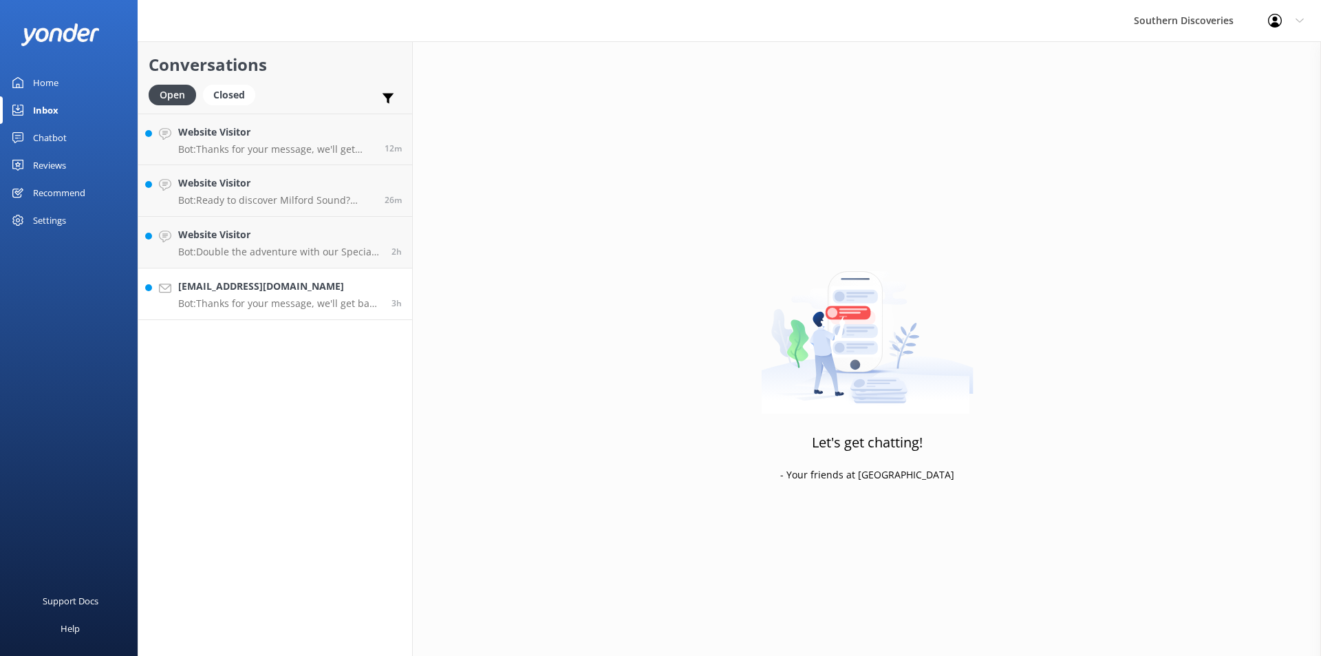
click at [290, 290] on h4 "[EMAIL_ADDRESS][DOMAIN_NAME]" at bounding box center [279, 286] width 203 height 15
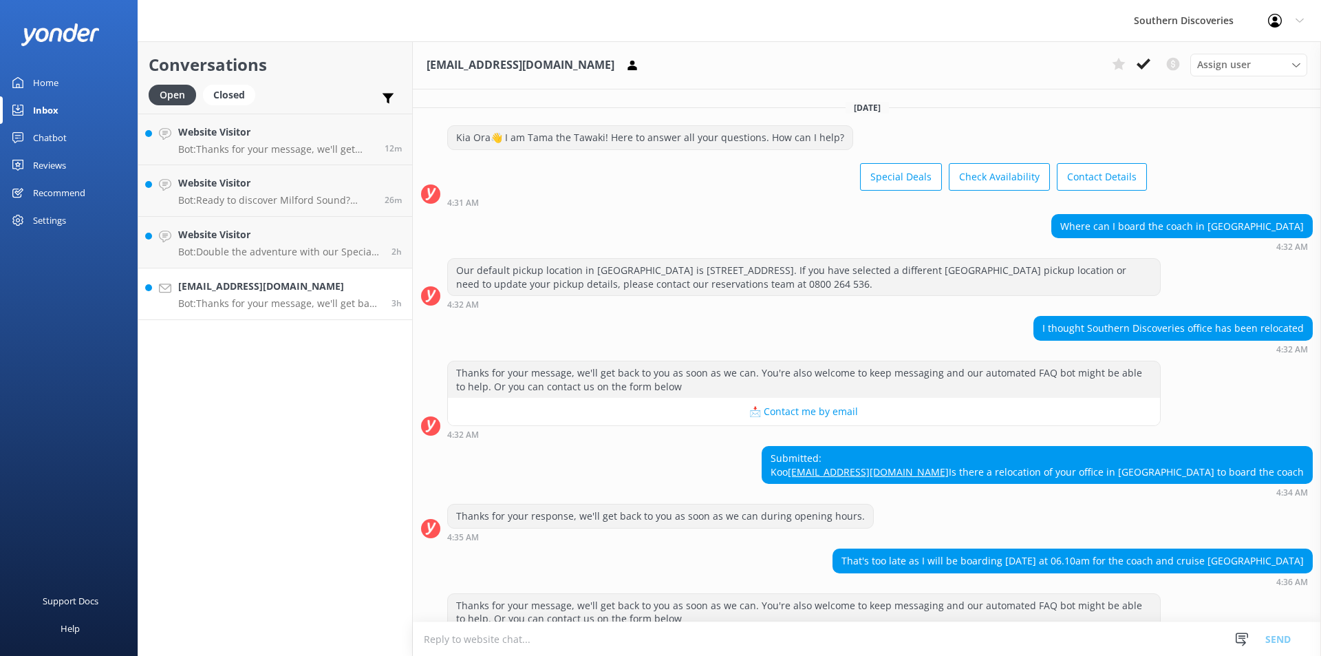
scroll to position [84, 0]
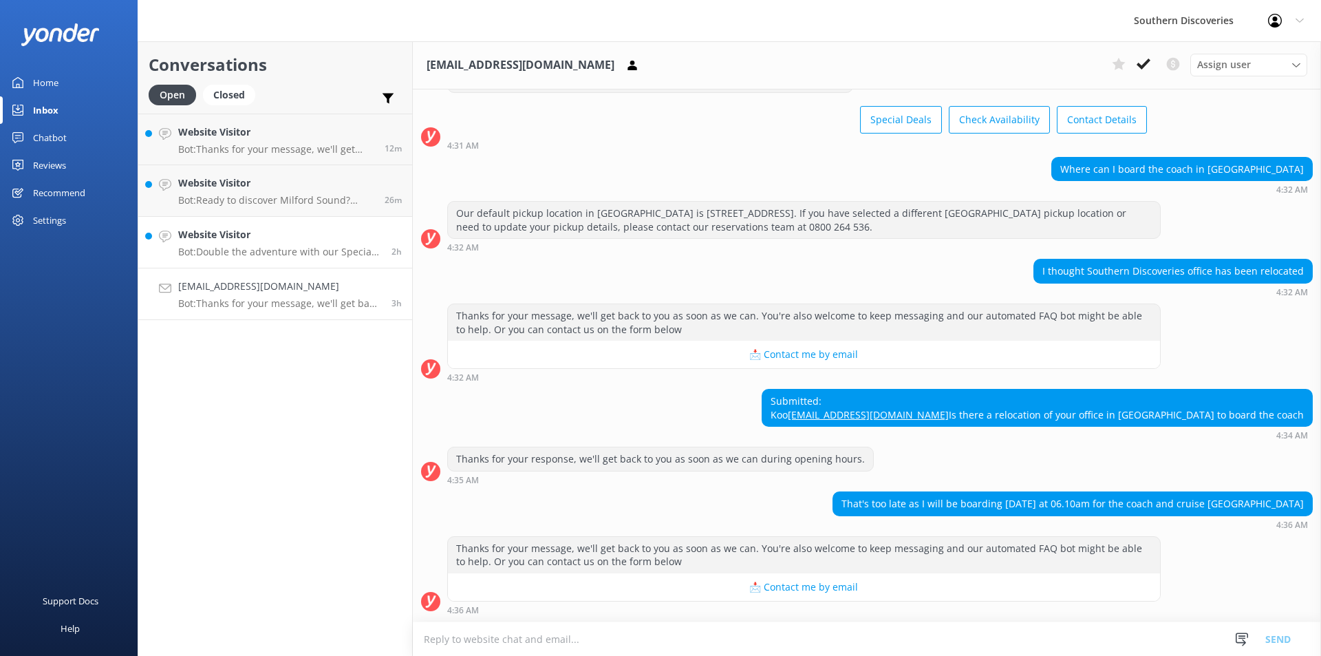
click at [235, 255] on p "Bot: Double the adventure with our Special Deals! Visit [URL][DOMAIN_NAME]." at bounding box center [279, 252] width 203 height 12
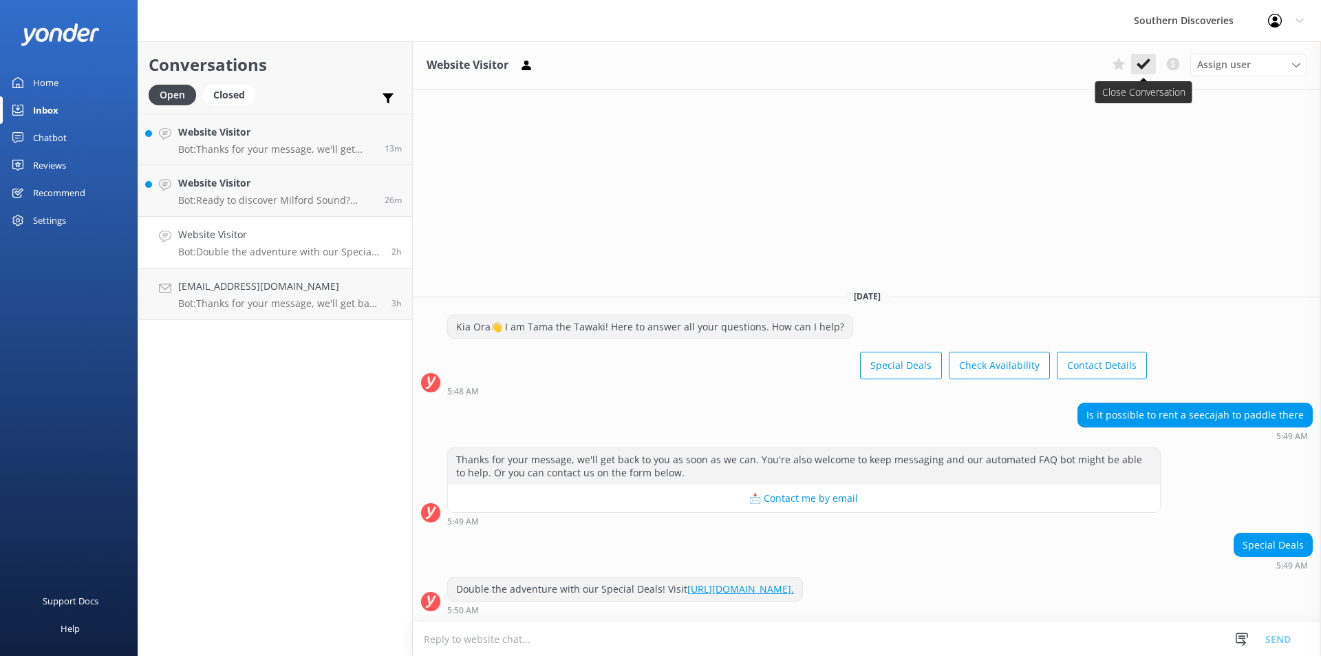
click at [1150, 65] on icon at bounding box center [1144, 64] width 14 height 14
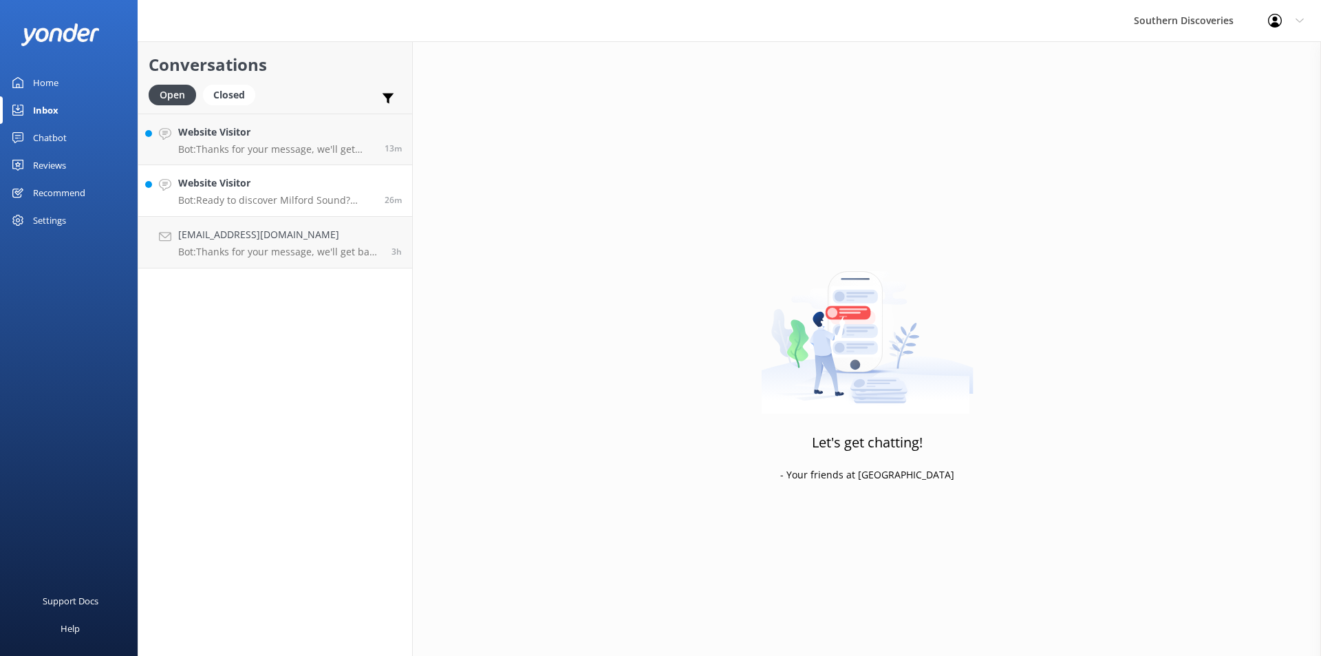
click at [281, 180] on h4 "Website Visitor" at bounding box center [276, 182] width 196 height 15
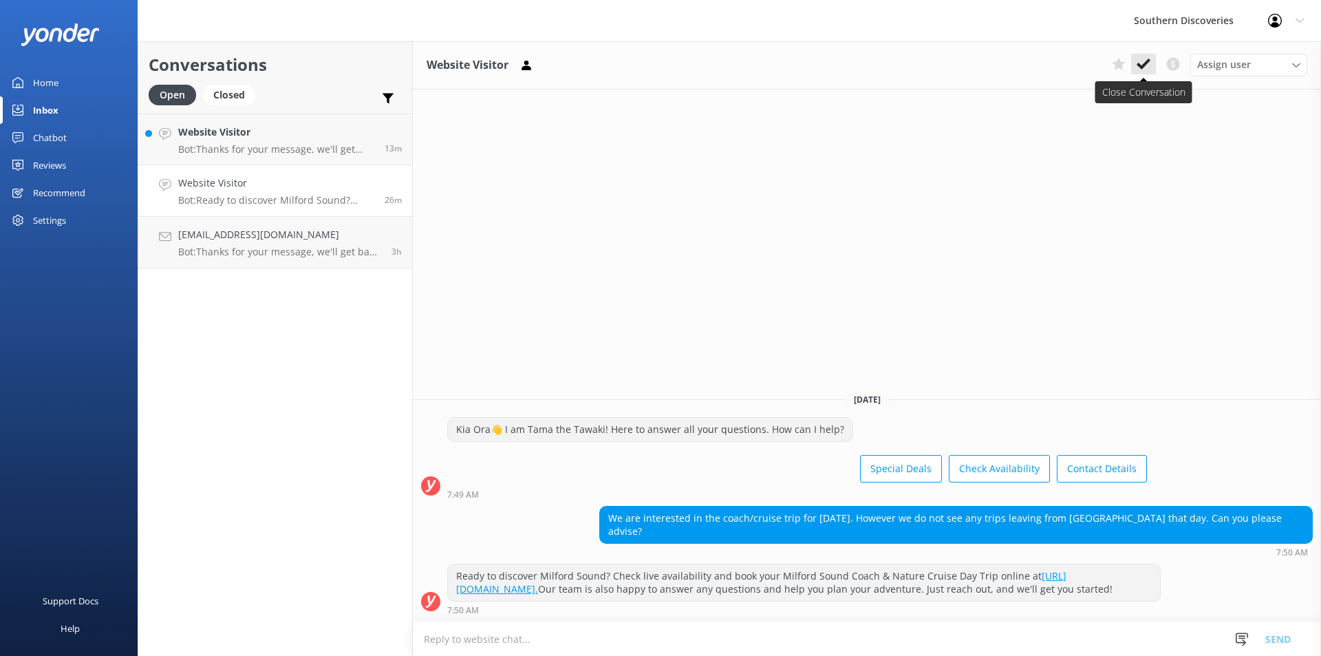
click at [1148, 63] on use at bounding box center [1144, 63] width 14 height 11
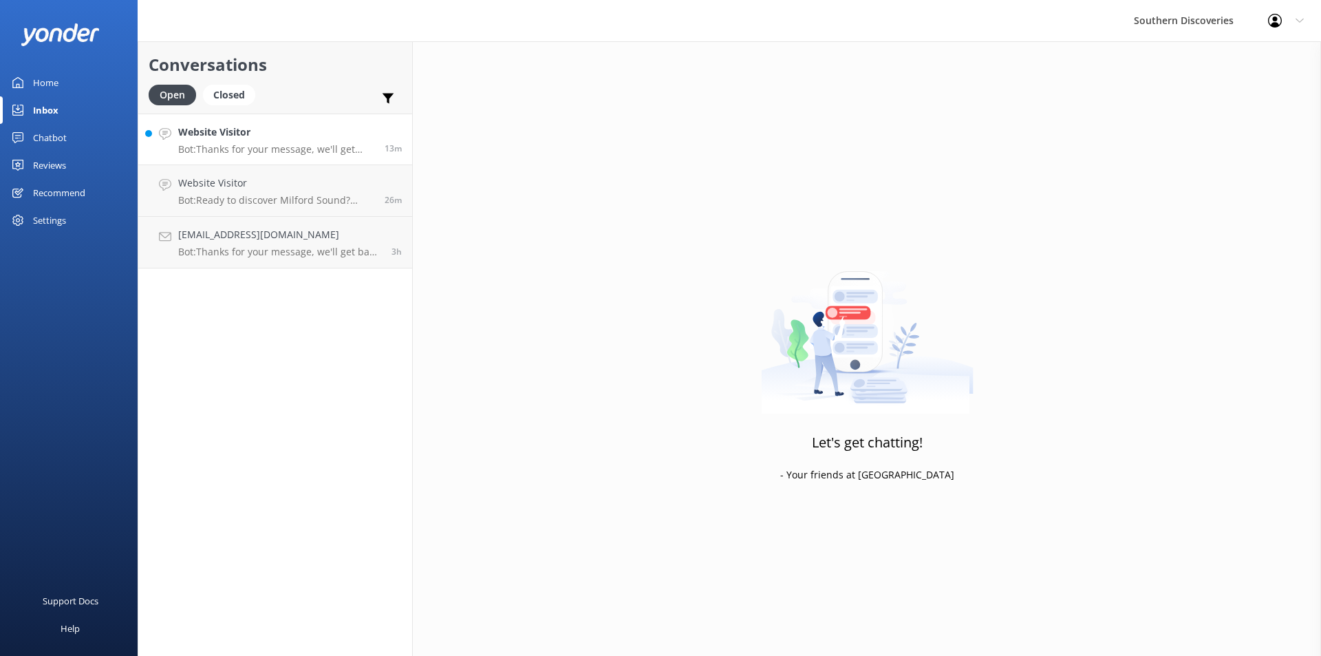
click at [324, 132] on h4 "Website Visitor" at bounding box center [276, 132] width 196 height 15
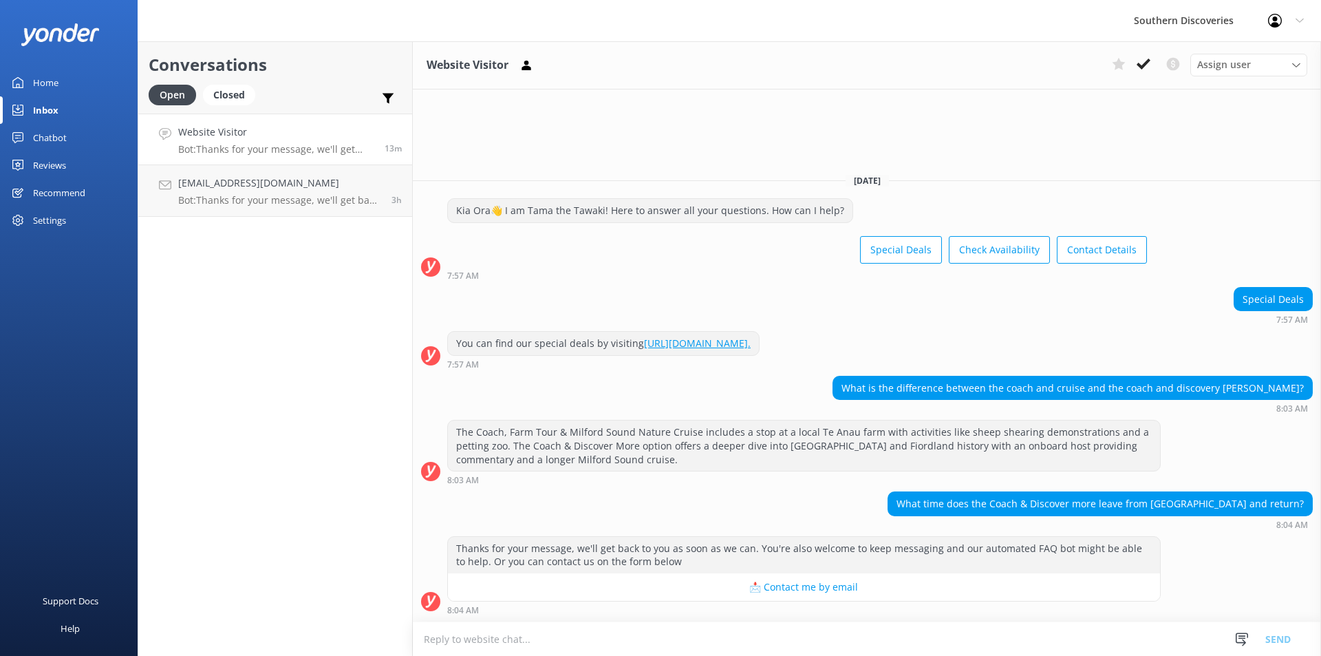
click at [890, 513] on div "What time does the Coach & Discover more leave from [GEOGRAPHIC_DATA] and retur…" at bounding box center [867, 510] width 908 height 38
click at [1146, 61] on icon at bounding box center [1144, 64] width 14 height 14
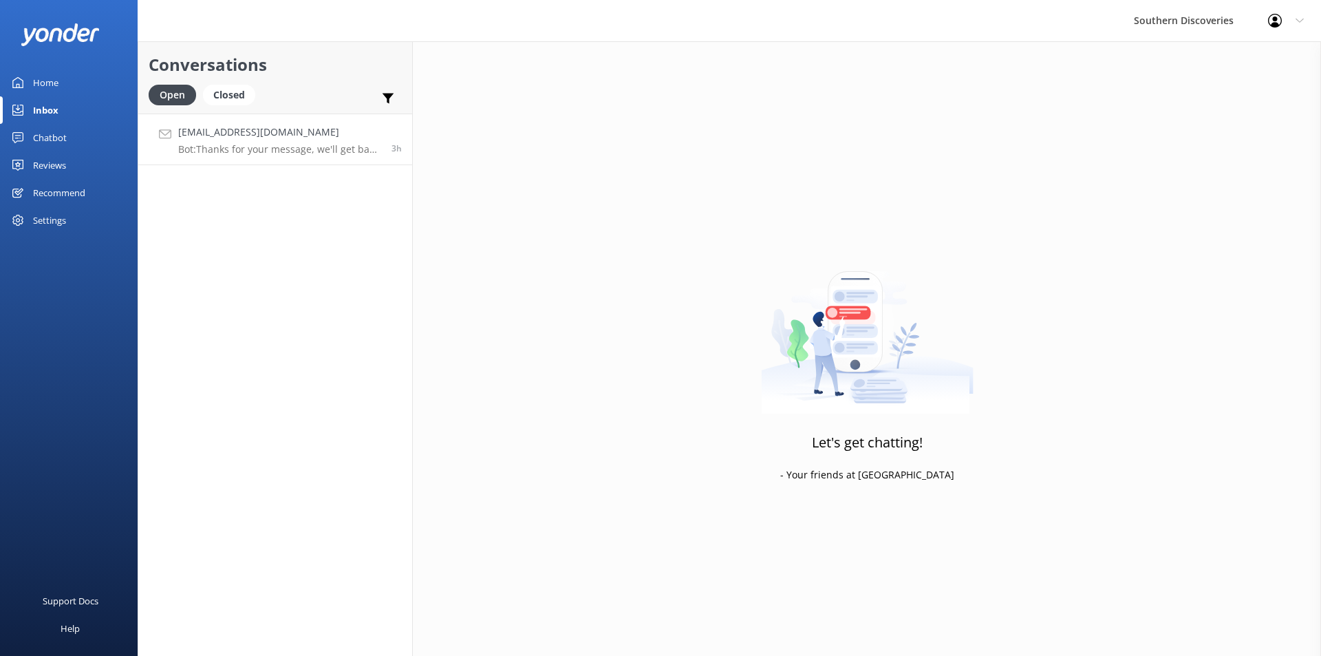
click at [340, 148] on p "Bot: Thanks for your message, we'll get back to you as soon as we can. You're a…" at bounding box center [279, 149] width 203 height 12
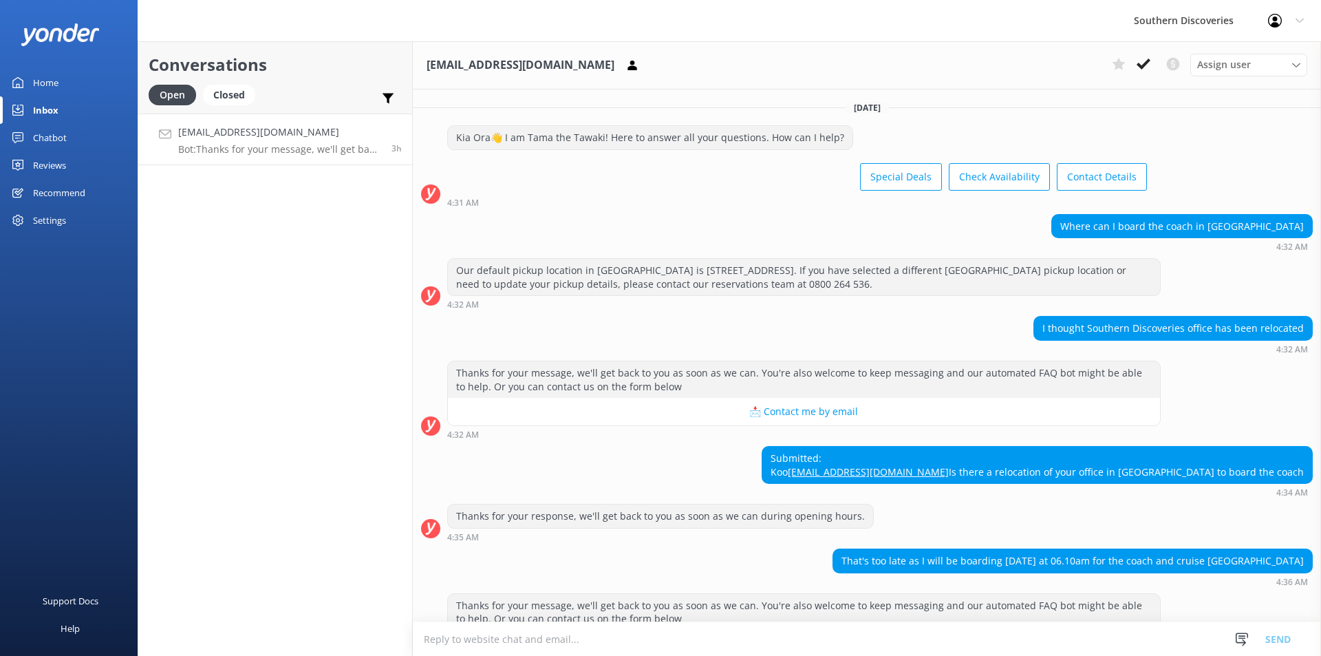
scroll to position [84, 0]
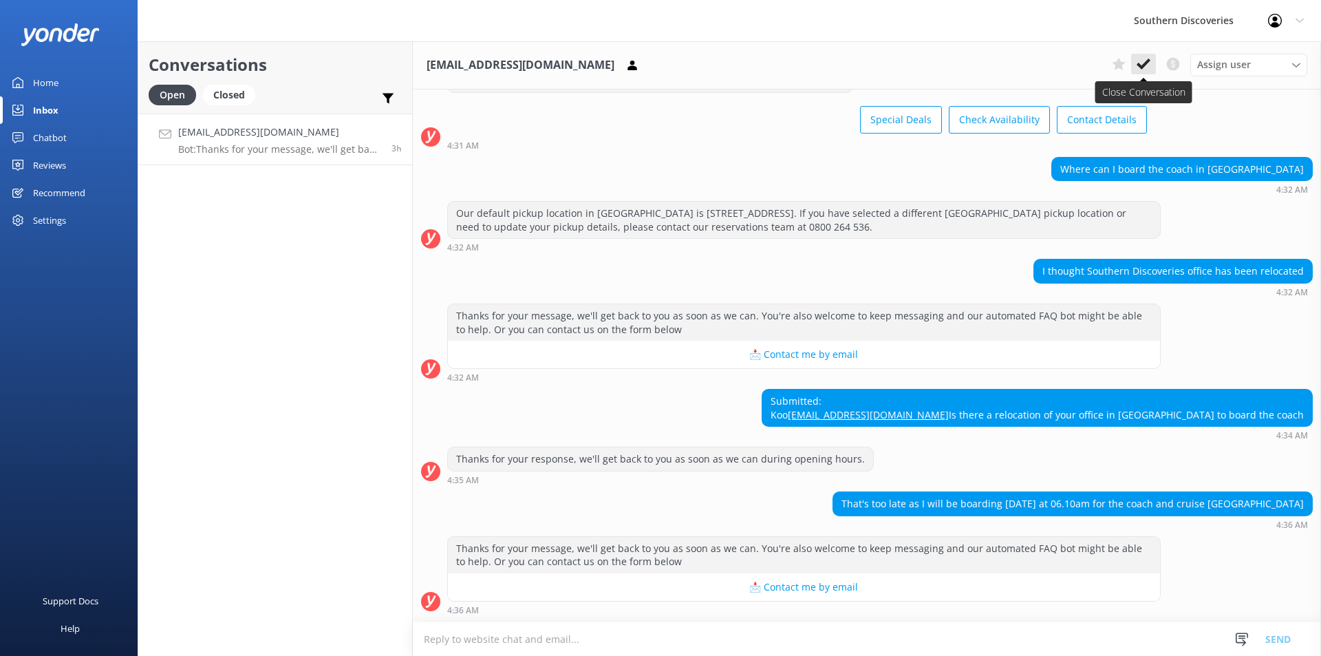
click at [1137, 67] on icon at bounding box center [1144, 64] width 14 height 14
